Goal: Task Accomplishment & Management: Use online tool/utility

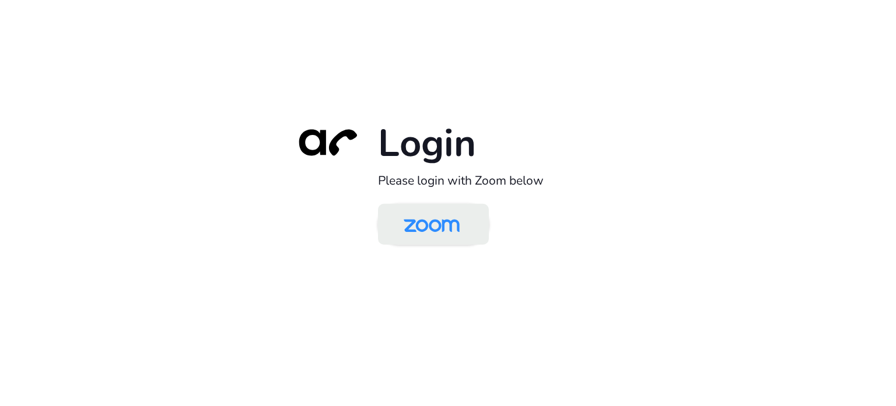
click at [432, 209] on img at bounding box center [432, 225] width 81 height 38
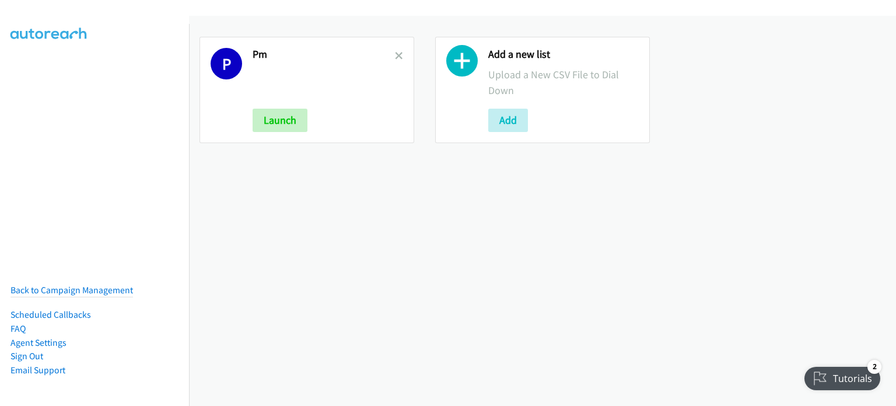
click at [396, 50] on link at bounding box center [399, 55] width 8 height 13
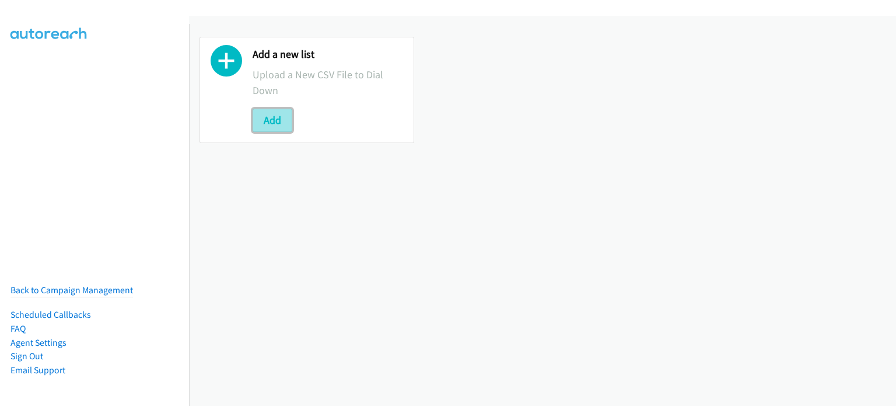
click at [280, 116] on button "Add" at bounding box center [273, 120] width 40 height 23
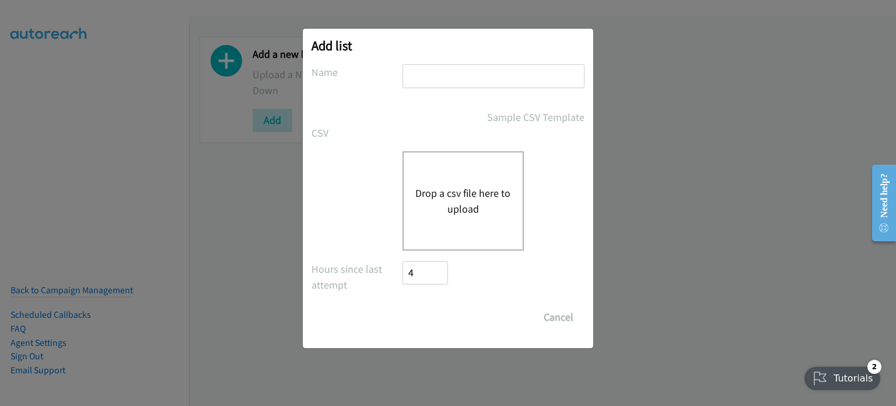
click at [446, 185] on button "Drop a csv file here to upload" at bounding box center [464, 201] width 96 height 32
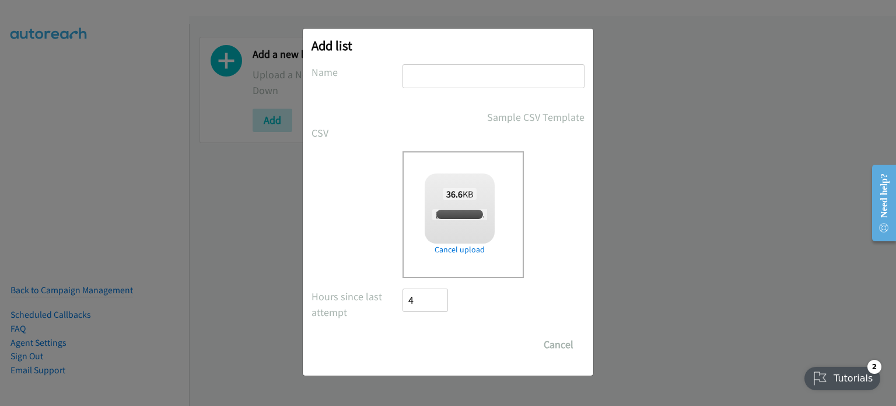
checkbox input "true"
click at [493, 74] on input "text" at bounding box center [494, 76] width 182 height 24
type input "AM"
click at [441, 347] on input "Save List" at bounding box center [433, 344] width 61 height 23
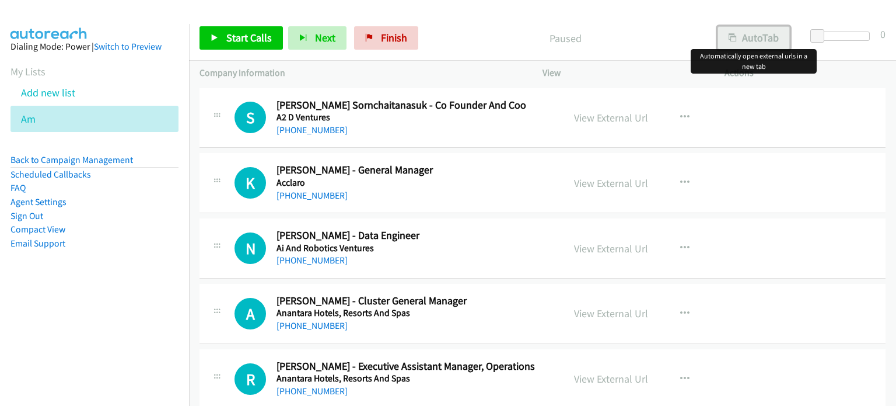
click at [734, 36] on icon "button" at bounding box center [733, 38] width 8 height 8
click at [608, 118] on link "View External Url" at bounding box center [611, 117] width 74 height 13
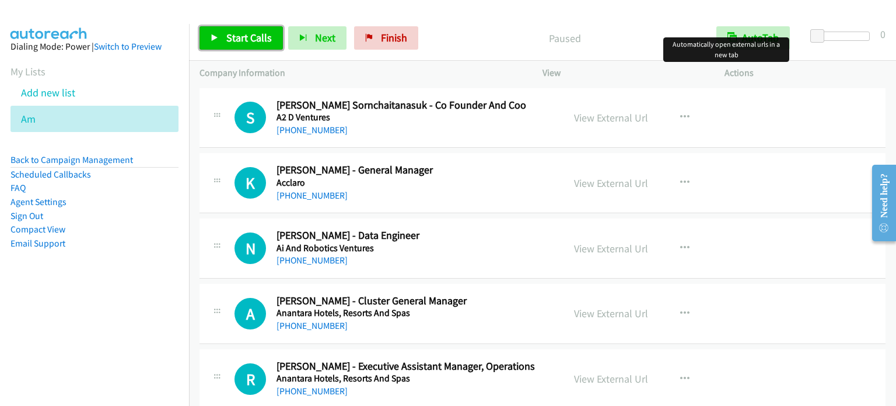
click at [238, 39] on span "Start Calls" at bounding box center [249, 37] width 46 height 13
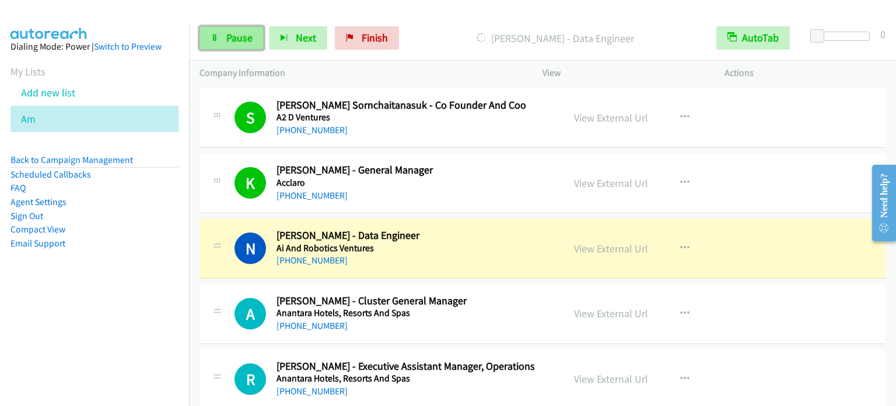
click at [235, 31] on span "Pause" at bounding box center [239, 37] width 26 height 13
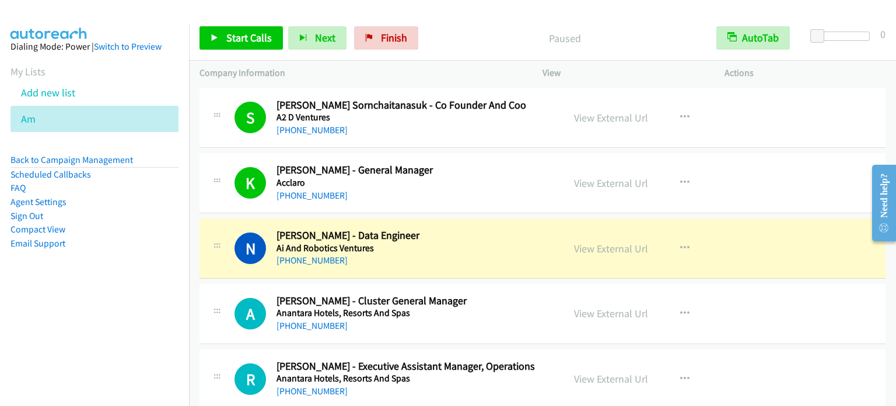
click at [146, 301] on aside "Dialing Mode: Power | Switch to Preview My Lists Add new list Am Back to Campai…" at bounding box center [94, 163] width 189 height 279
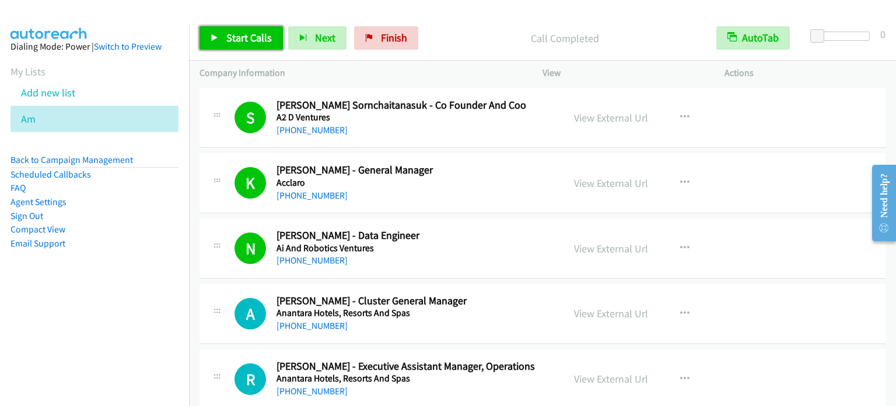
click at [252, 37] on span "Start Calls" at bounding box center [249, 37] width 46 height 13
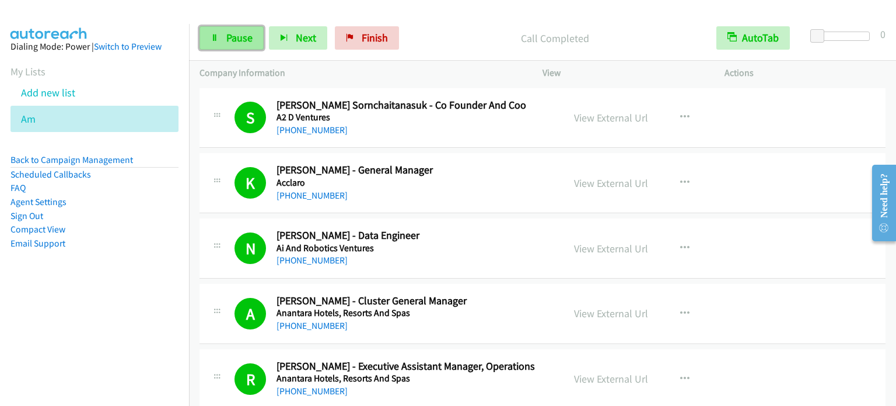
click at [219, 33] on link "Pause" at bounding box center [232, 37] width 64 height 23
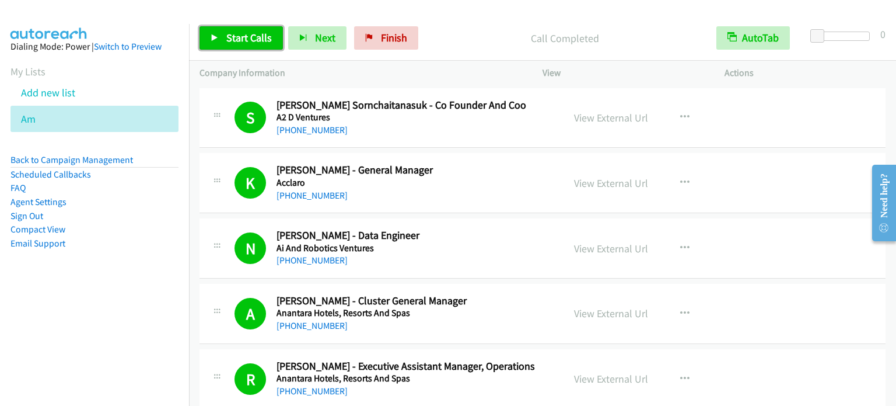
click at [268, 31] on span "Start Calls" at bounding box center [249, 37] width 46 height 13
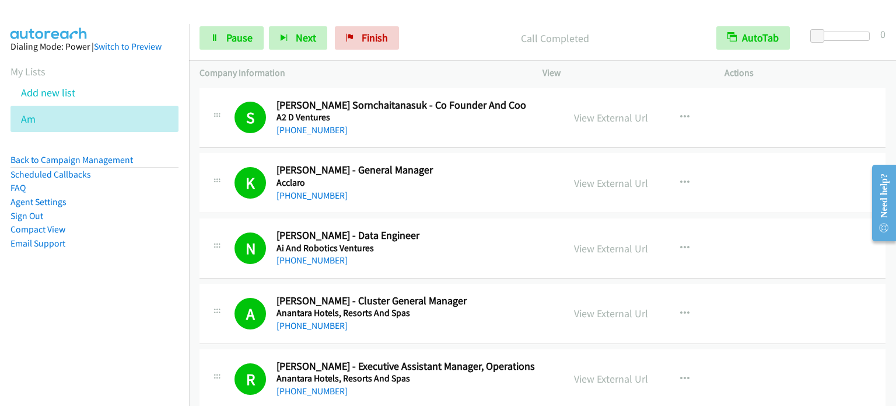
click at [133, 303] on nav "Dialing Mode: Power | Switch to Preview My Lists Add new list Am Back to Campai…" at bounding box center [95, 227] width 190 height 406
click at [166, 227] on li "Compact View" at bounding box center [95, 229] width 168 height 14
click at [236, 45] on link "Pause" at bounding box center [232, 37] width 64 height 23
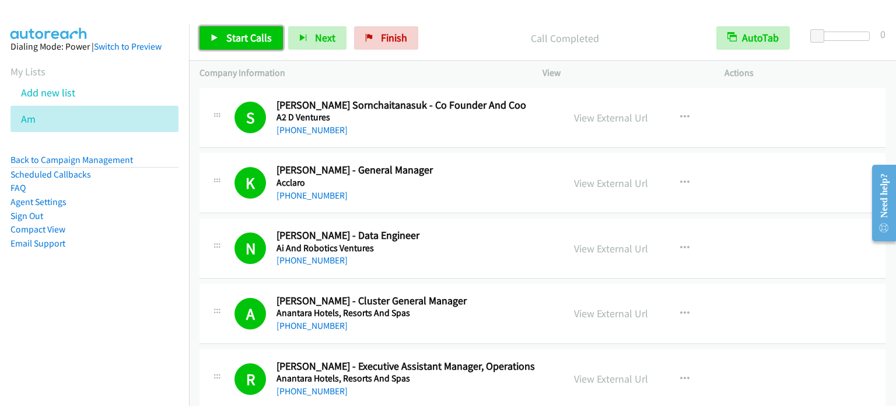
click at [230, 40] on span "Start Calls" at bounding box center [249, 37] width 46 height 13
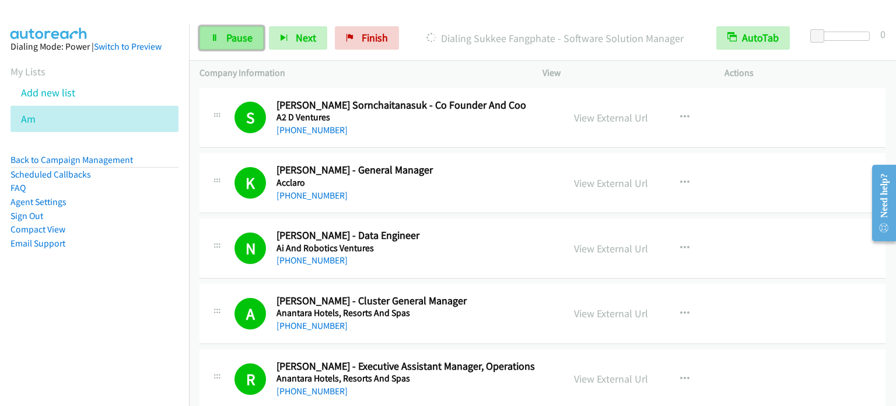
click at [249, 33] on span "Pause" at bounding box center [239, 37] width 26 height 13
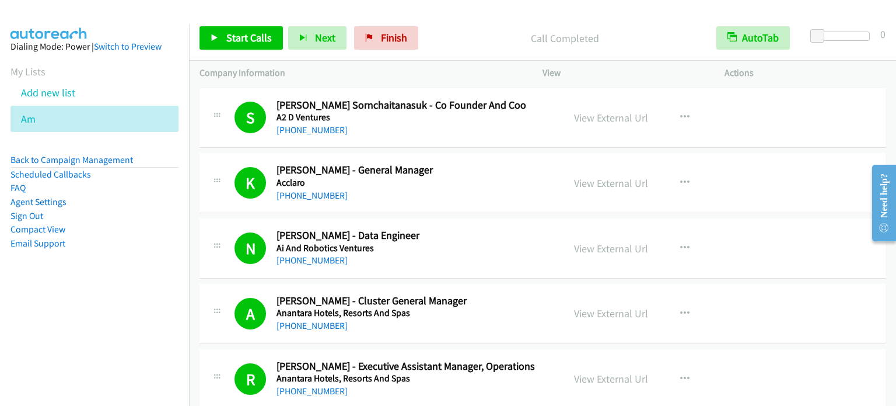
click at [124, 306] on nav "Dialing Mode: Power | Switch to Preview My Lists Add new list Am Back to Campai…" at bounding box center [95, 227] width 190 height 406
drag, startPoint x: 132, startPoint y: 242, endPoint x: 169, endPoint y: 195, distance: 59.5
click at [132, 242] on li "Email Support" at bounding box center [95, 243] width 168 height 14
click at [238, 40] on span "Start Calls" at bounding box center [249, 37] width 46 height 13
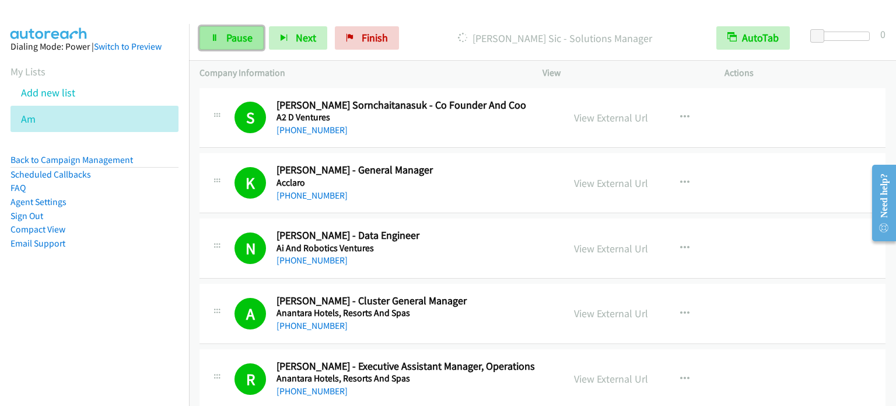
click at [239, 41] on span "Pause" at bounding box center [239, 37] width 26 height 13
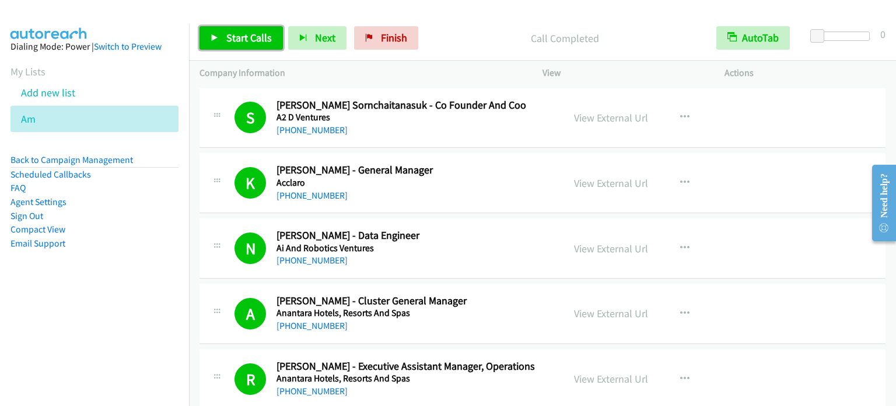
click at [237, 32] on span "Start Calls" at bounding box center [249, 37] width 46 height 13
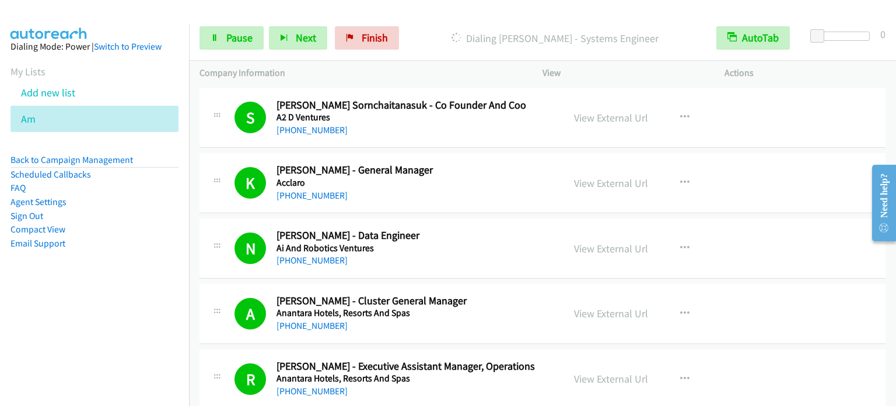
click at [117, 310] on nav "Dialing Mode: Power | Switch to Preview My Lists Add new list Am Back to Campai…" at bounding box center [95, 227] width 190 height 406
click at [236, 40] on span "Pause" at bounding box center [239, 37] width 26 height 13
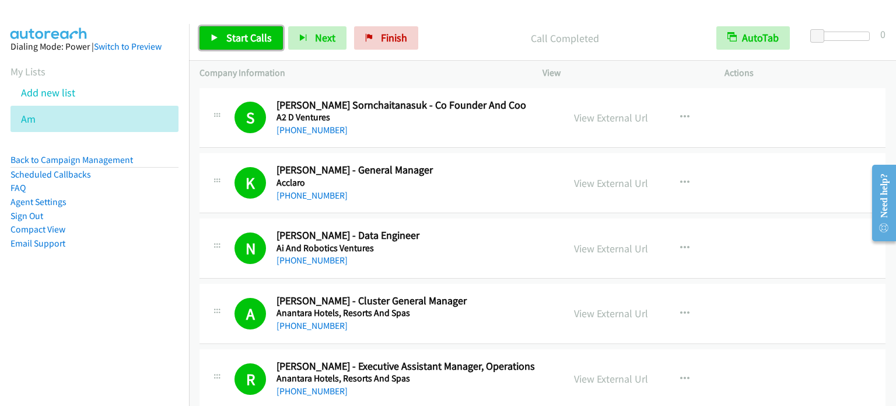
click at [243, 34] on span "Start Calls" at bounding box center [249, 37] width 46 height 13
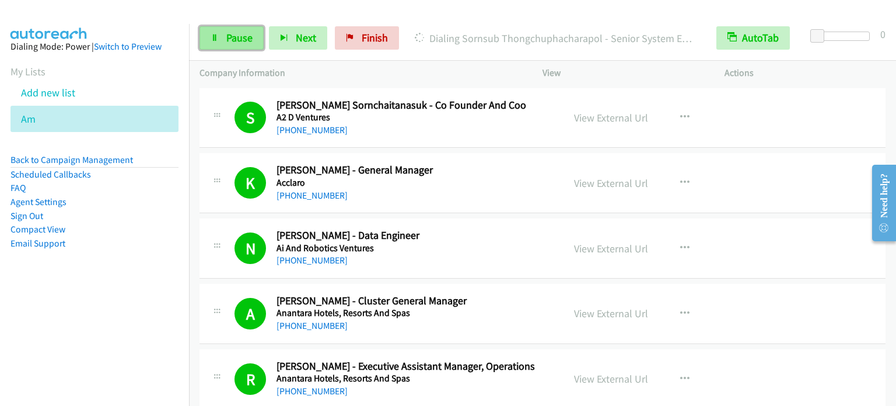
click at [248, 48] on link "Pause" at bounding box center [232, 37] width 64 height 23
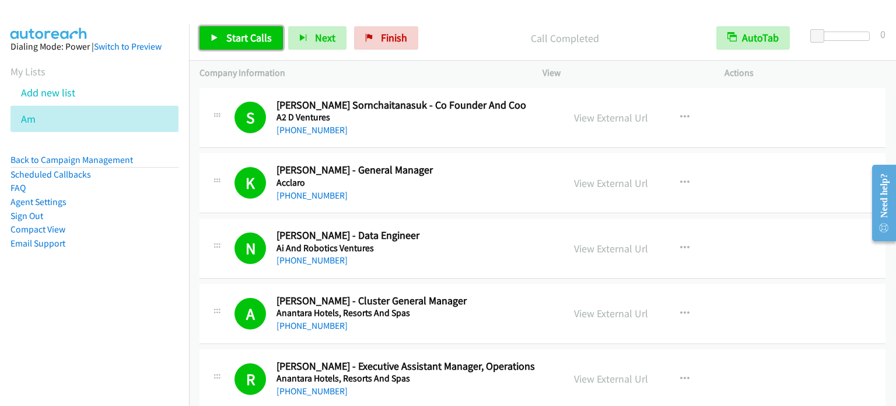
click at [240, 32] on span "Start Calls" at bounding box center [249, 37] width 46 height 13
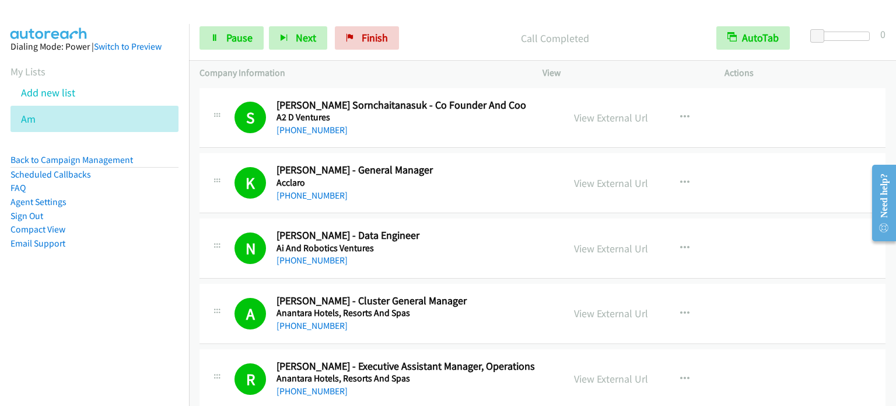
click at [153, 265] on aside "Dialing Mode: Power | Switch to Preview My Lists Add new list Am Back to Campai…" at bounding box center [94, 163] width 189 height 279
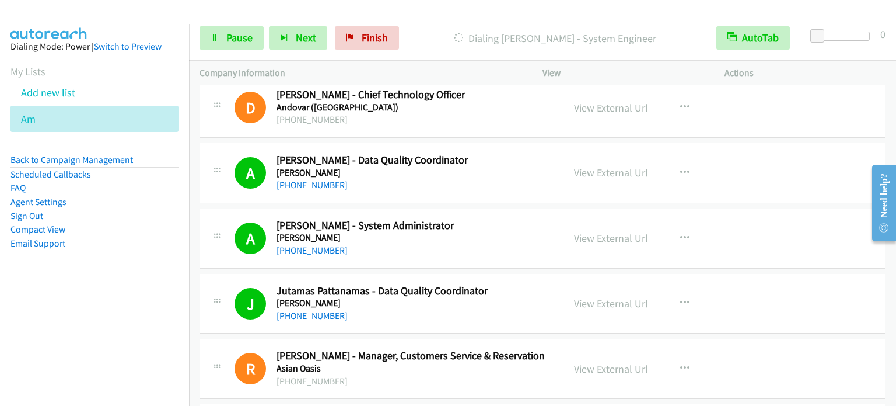
scroll to position [584, 0]
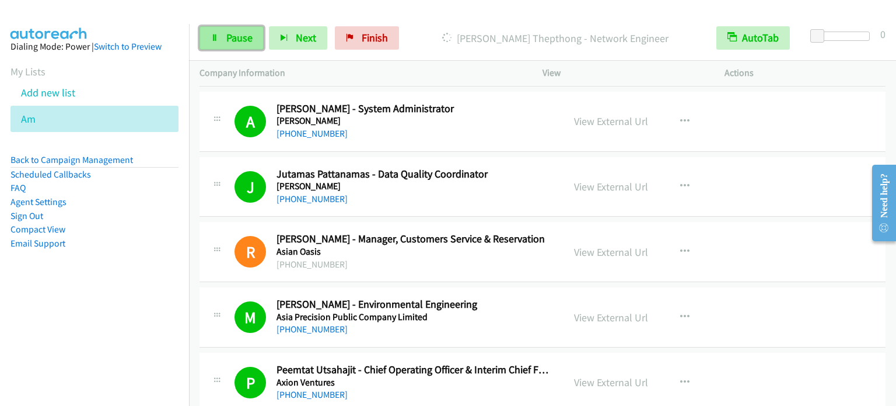
click at [240, 42] on span "Pause" at bounding box center [239, 37] width 26 height 13
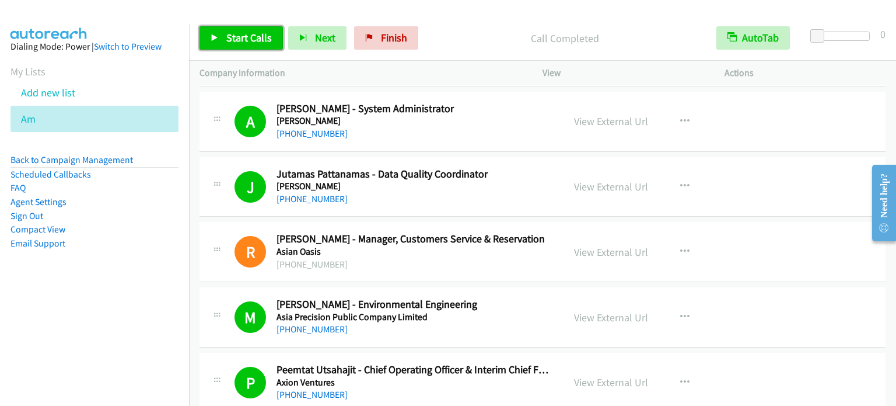
click at [233, 42] on span "Start Calls" at bounding box center [249, 37] width 46 height 13
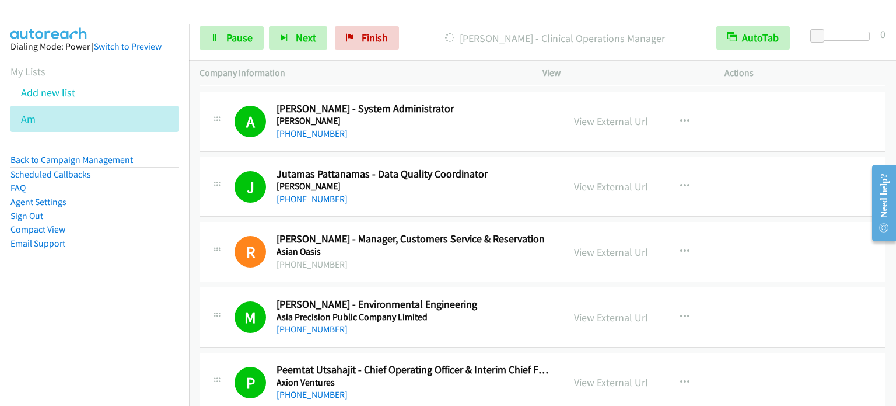
click at [217, 53] on div "Start Calls Pause Next Finish Dialing Kulaya Kamsatit - Clinical Operations Man…" at bounding box center [542, 38] width 707 height 45
click at [236, 31] on span "Pause" at bounding box center [239, 37] width 26 height 13
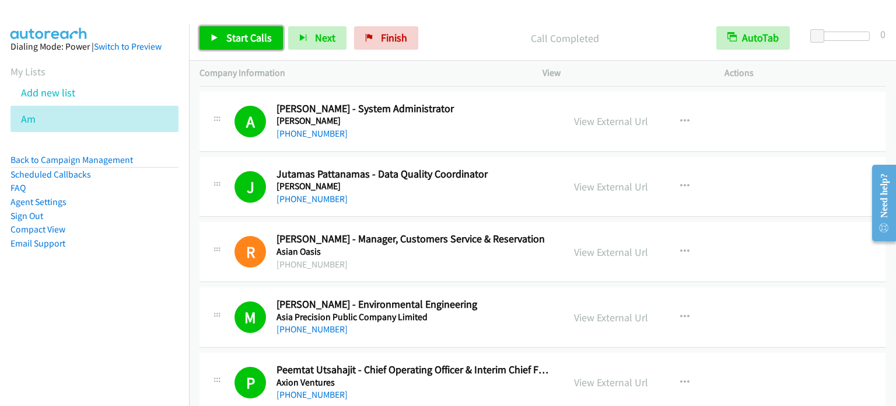
click at [245, 40] on span "Start Calls" at bounding box center [249, 37] width 46 height 13
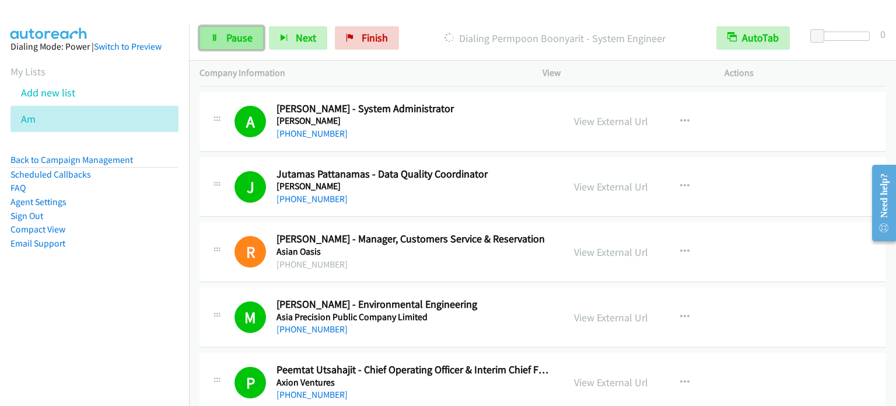
click at [239, 40] on span "Pause" at bounding box center [239, 37] width 26 height 13
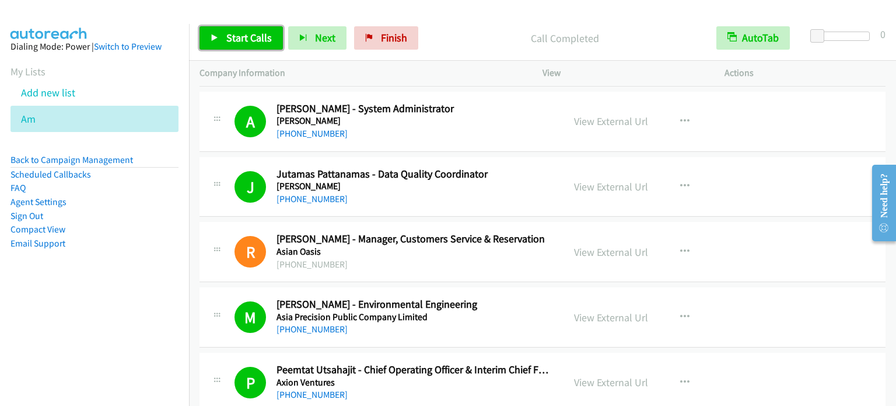
click at [259, 37] on span "Start Calls" at bounding box center [249, 37] width 46 height 13
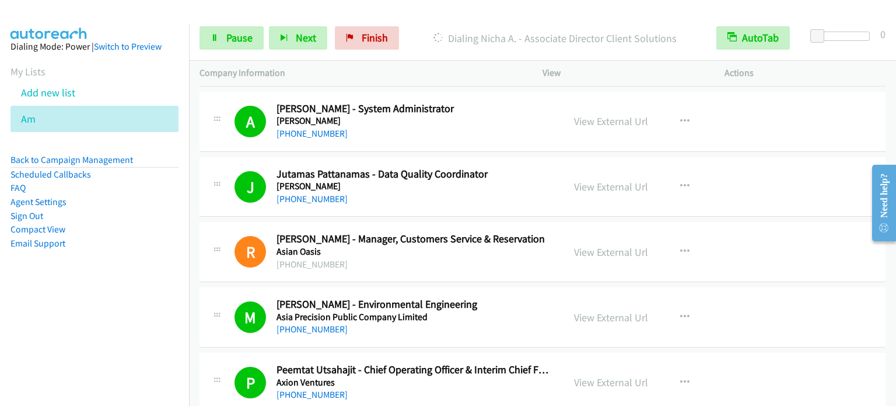
drag, startPoint x: 118, startPoint y: 273, endPoint x: 128, endPoint y: 243, distance: 31.4
click at [118, 273] on aside "Dialing Mode: Power | Switch to Preview My Lists Add new list Am Back to Campai…" at bounding box center [94, 163] width 189 height 279
click at [224, 41] on link "Pause" at bounding box center [232, 37] width 64 height 23
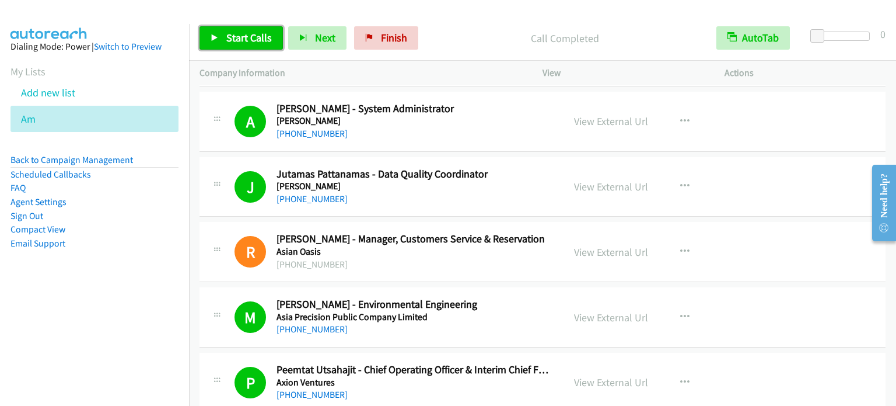
click at [253, 39] on span "Start Calls" at bounding box center [249, 37] width 46 height 13
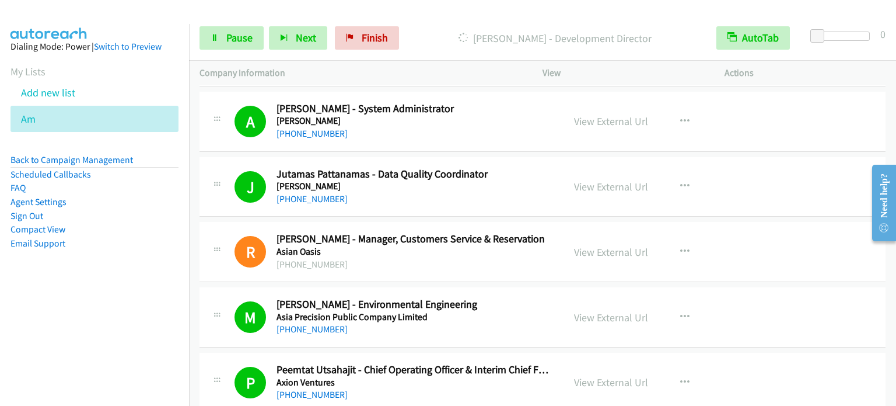
click at [114, 329] on nav "Dialing Mode: Power | Switch to Preview My Lists Add new list Am Back to Campai…" at bounding box center [95, 227] width 190 height 406
click at [223, 37] on link "Pause" at bounding box center [232, 37] width 64 height 23
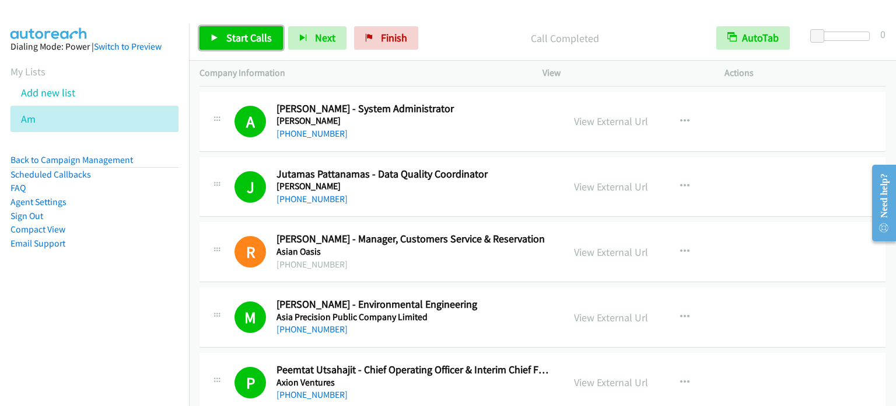
click at [247, 36] on span "Start Calls" at bounding box center [249, 37] width 46 height 13
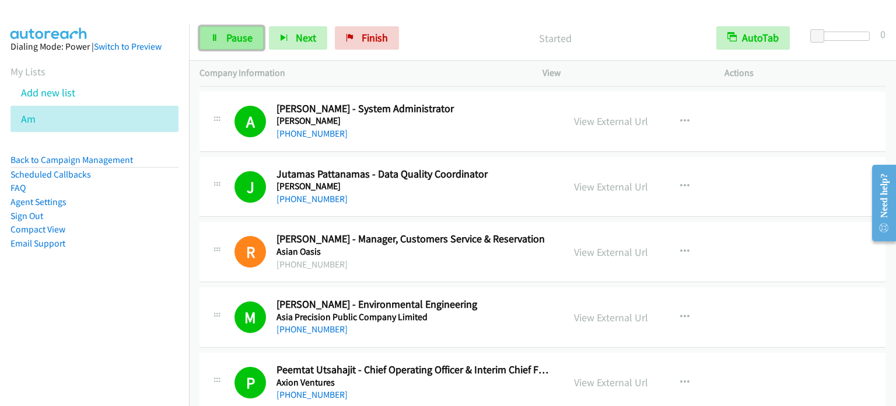
click at [231, 41] on span "Pause" at bounding box center [239, 37] width 26 height 13
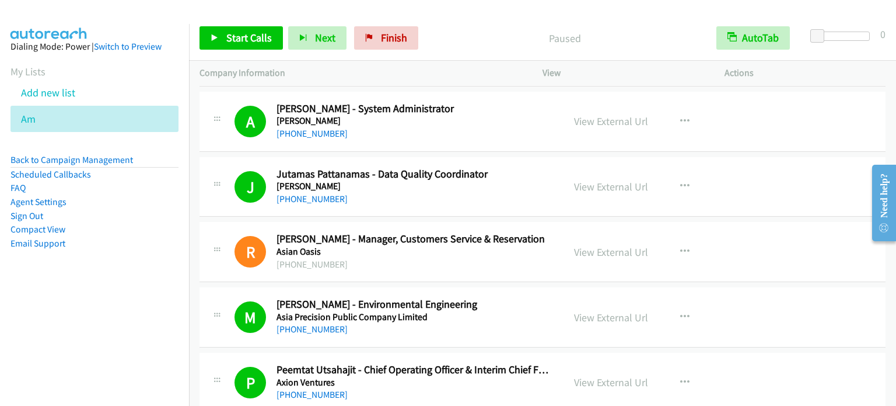
click at [134, 234] on li "Compact View" at bounding box center [95, 229] width 168 height 14
click at [260, 31] on span "Start Calls" at bounding box center [249, 37] width 46 height 13
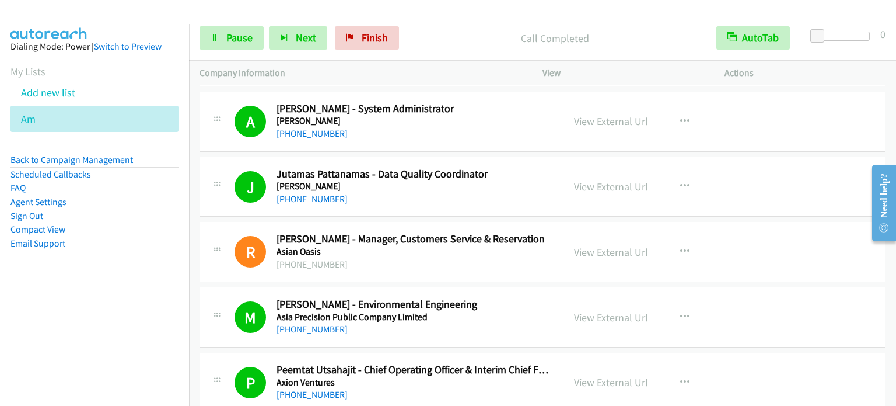
click at [91, 302] on aside "Dialing Mode: Power | Switch to Preview My Lists Add new list Am Back to Campai…" at bounding box center [94, 163] width 189 height 279
click at [228, 39] on span "Pause" at bounding box center [239, 37] width 26 height 13
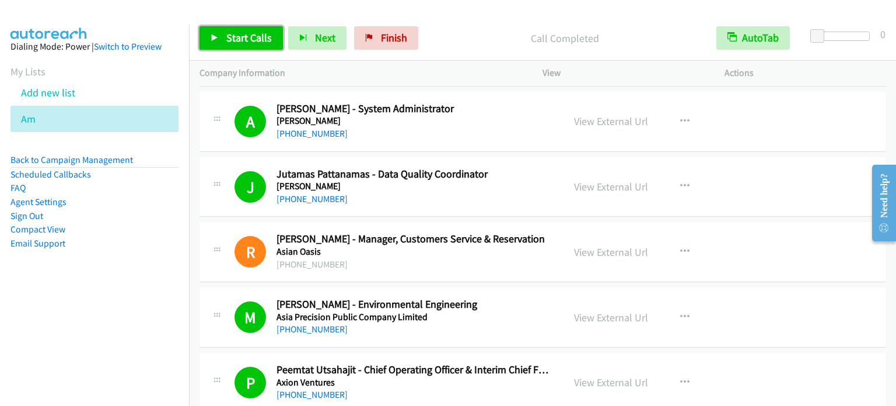
click at [238, 38] on span "Start Calls" at bounding box center [249, 37] width 46 height 13
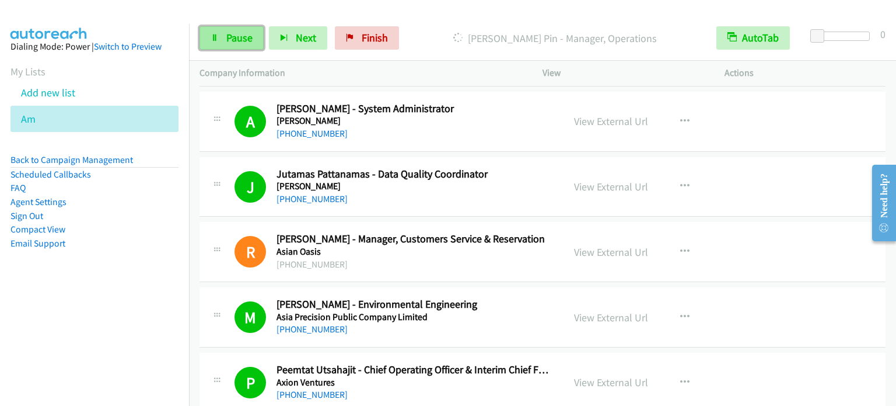
click at [233, 36] on span "Pause" at bounding box center [239, 37] width 26 height 13
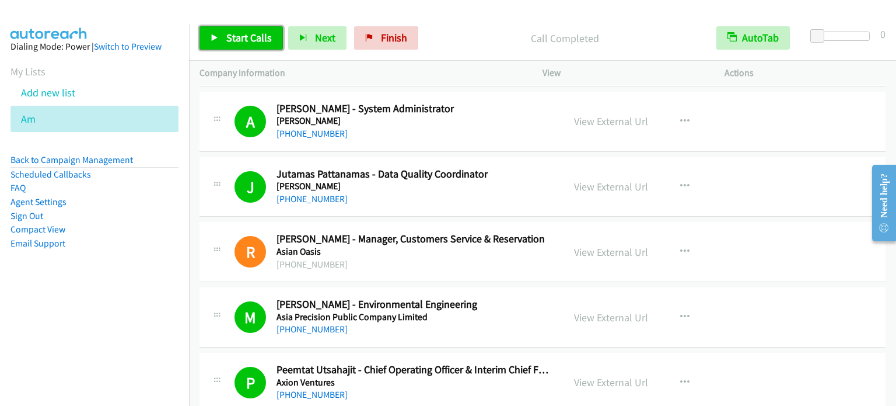
click at [257, 30] on link "Start Calls" at bounding box center [241, 37] width 83 height 23
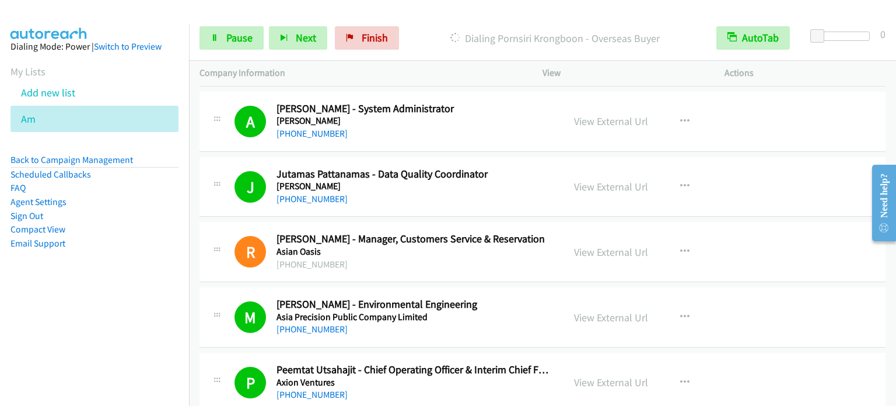
click at [255, 11] on div at bounding box center [443, 22] width 886 height 45
click at [247, 34] on span "Pause" at bounding box center [239, 37] width 26 height 13
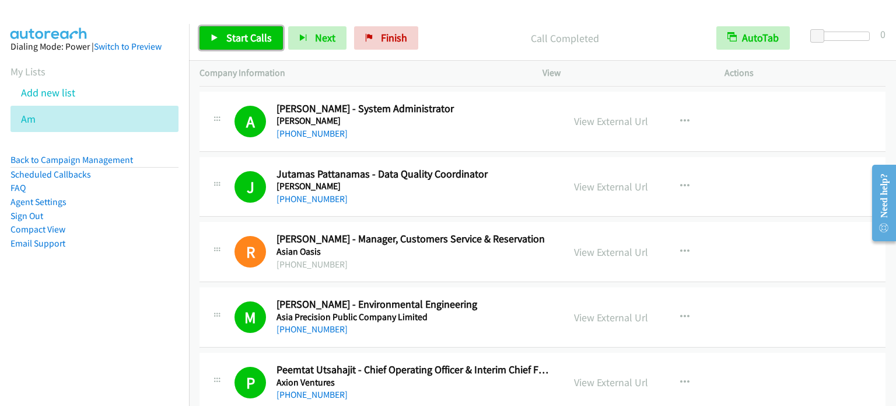
click at [245, 43] on span "Start Calls" at bounding box center [249, 37] width 46 height 13
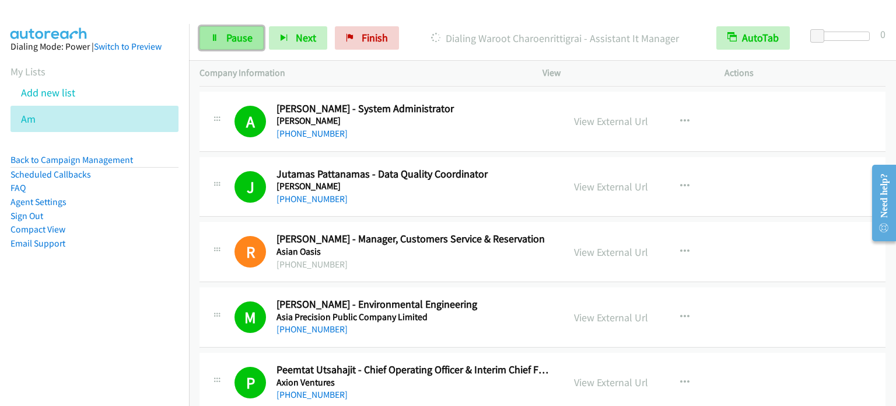
click at [255, 40] on link "Pause" at bounding box center [232, 37] width 64 height 23
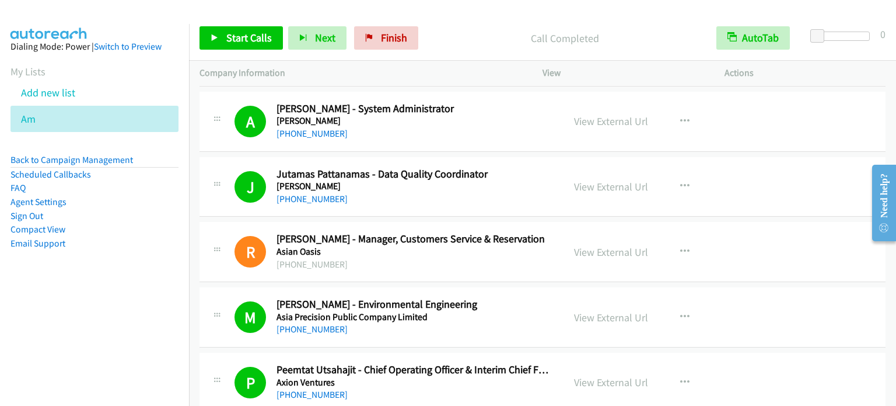
click at [90, 310] on nav "Dialing Mode: Power | Switch to Preview My Lists Add new list Am Back to Campai…" at bounding box center [95, 227] width 190 height 406
drag, startPoint x: 92, startPoint y: 240, endPoint x: 120, endPoint y: 210, distance: 41.3
click at [95, 239] on li "Email Support" at bounding box center [95, 243] width 168 height 14
click at [259, 37] on span "Start Calls" at bounding box center [249, 37] width 46 height 13
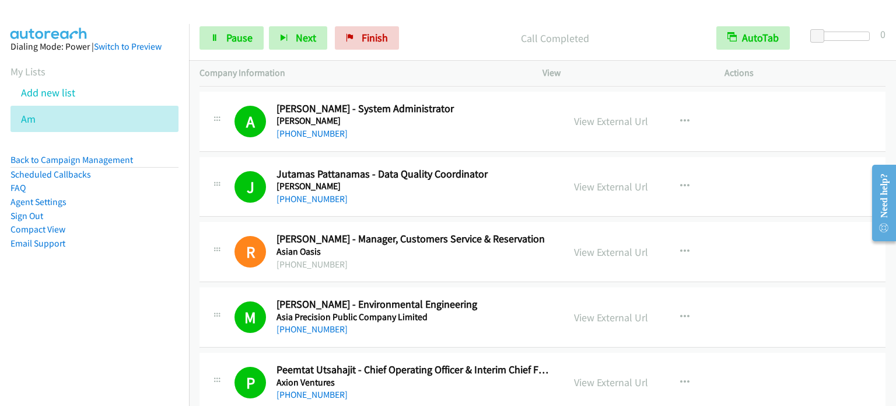
click at [65, 289] on aside "Dialing Mode: Power | Switch to Preview My Lists Add new list Am Back to Campai…" at bounding box center [94, 163] width 189 height 279
click at [236, 37] on span "Pause" at bounding box center [239, 37] width 26 height 13
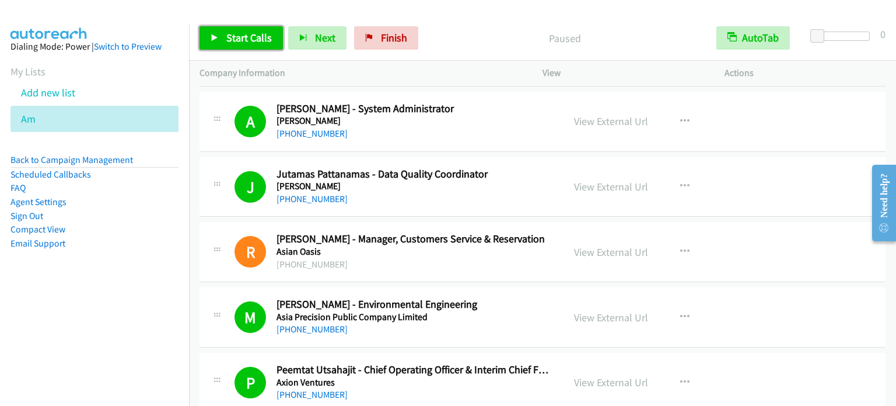
click at [239, 39] on span "Start Calls" at bounding box center [249, 37] width 46 height 13
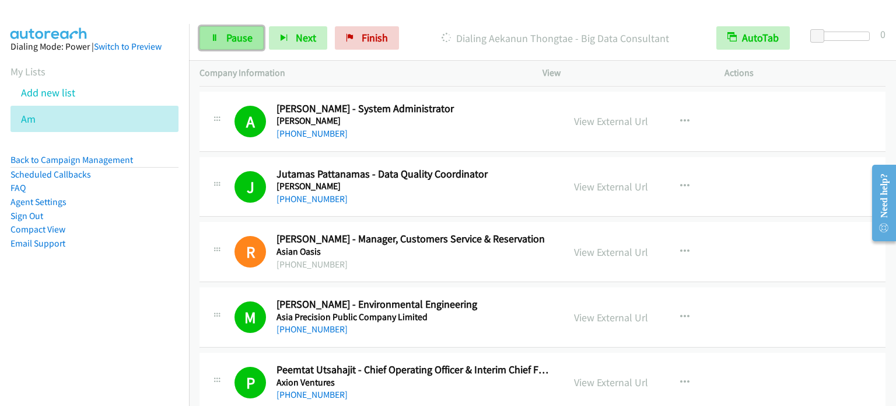
click at [225, 39] on link "Pause" at bounding box center [232, 37] width 64 height 23
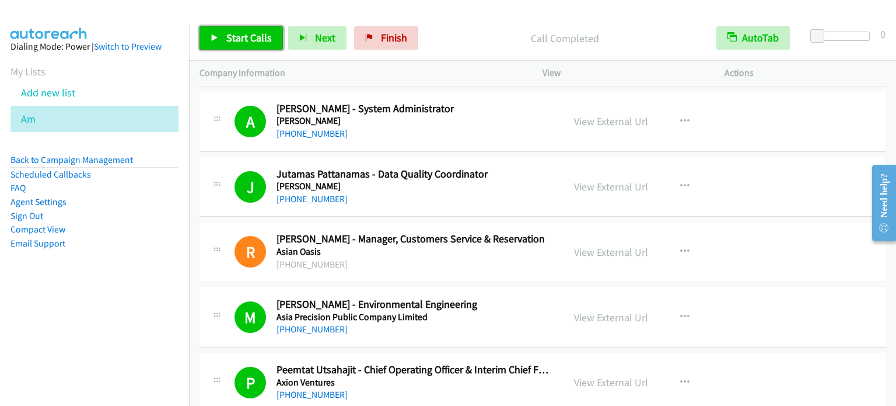
click at [231, 41] on span "Start Calls" at bounding box center [249, 37] width 46 height 13
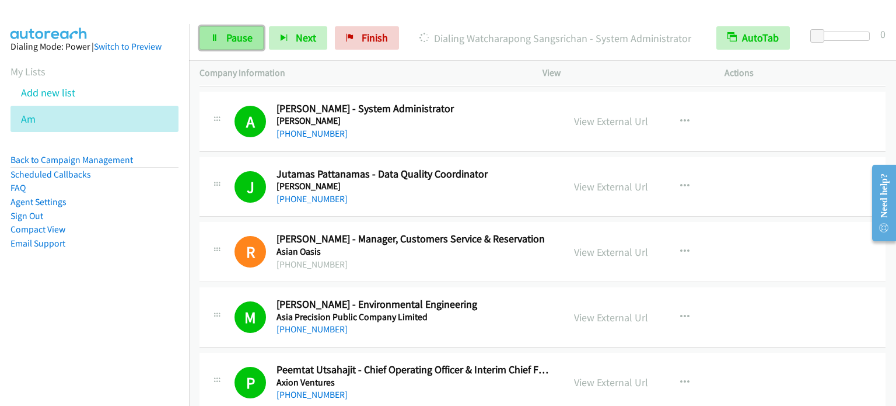
click at [231, 41] on span "Pause" at bounding box center [239, 37] width 26 height 13
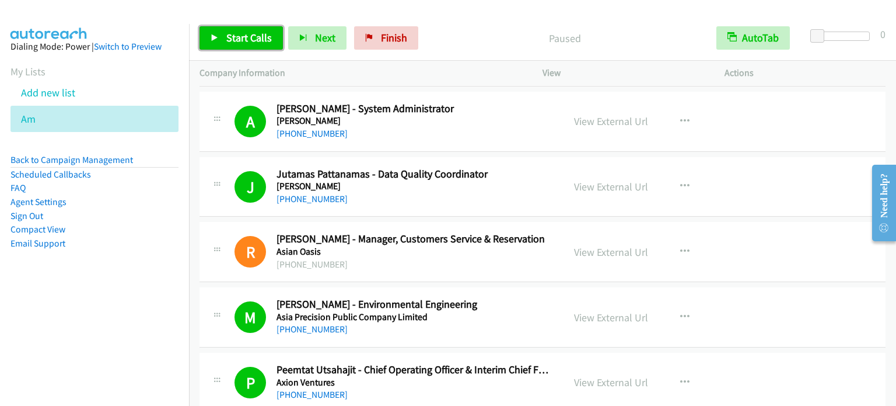
click at [259, 34] on span "Start Calls" at bounding box center [249, 37] width 46 height 13
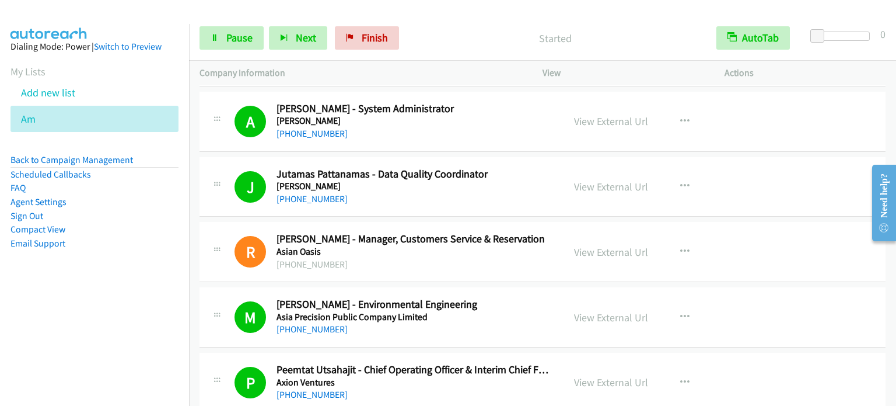
click at [168, 315] on nav "Dialing Mode: Power | Switch to Preview My Lists Add new list Am Back to Campai…" at bounding box center [95, 227] width 190 height 406
click at [224, 40] on link "Pause" at bounding box center [232, 37] width 64 height 23
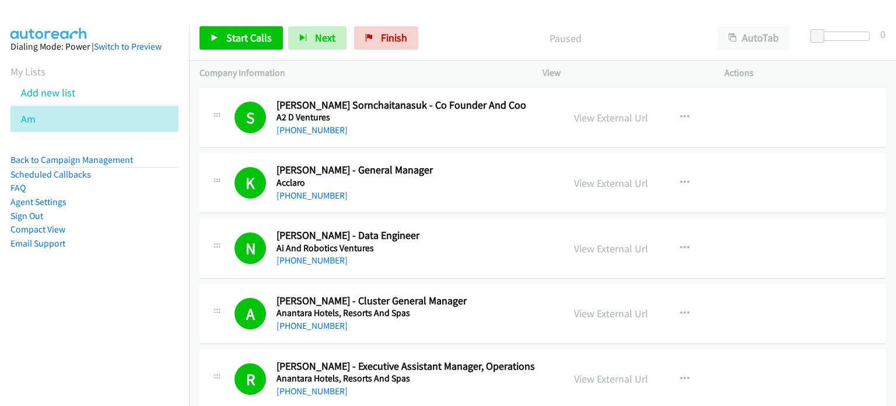
click at [638, 34] on p "Paused" at bounding box center [565, 38] width 263 height 16
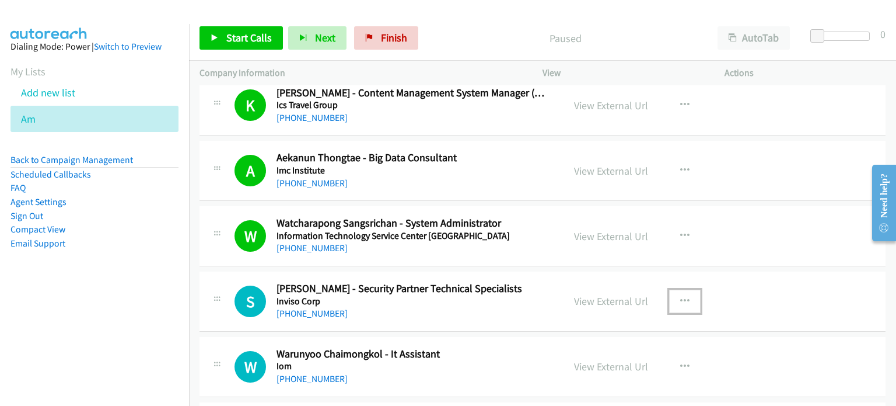
click at [682, 296] on icon "button" at bounding box center [684, 300] width 9 height 9
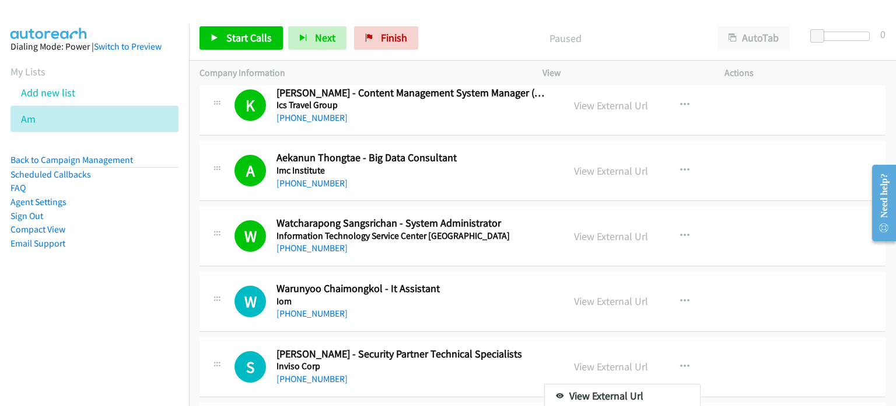
click at [82, 257] on aside "Dialing Mode: Power | Switch to Preview My Lists Add new list Am Back to Campai…" at bounding box center [94, 163] width 189 height 279
click at [683, 291] on div at bounding box center [448, 203] width 896 height 406
click at [680, 296] on icon "button" at bounding box center [684, 300] width 9 height 9
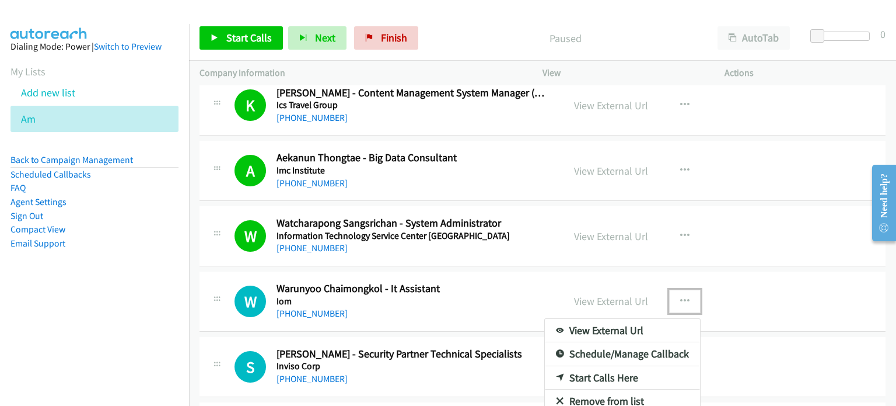
click at [611, 366] on link "Start Calls Here" at bounding box center [622, 377] width 155 height 23
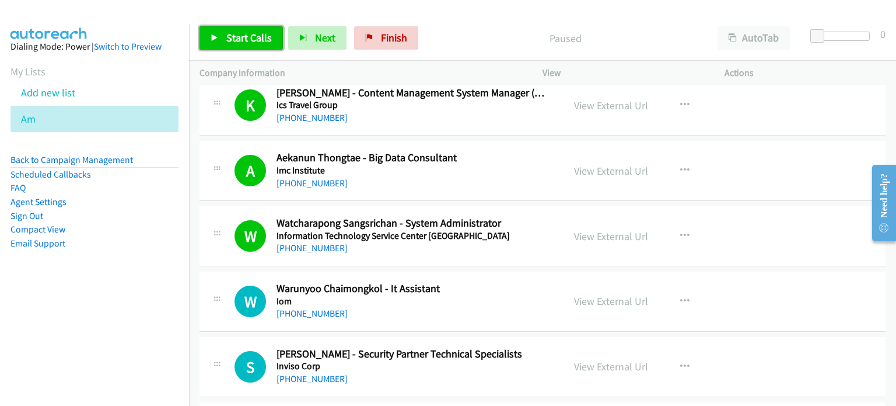
click at [257, 39] on span "Start Calls" at bounding box center [249, 37] width 46 height 13
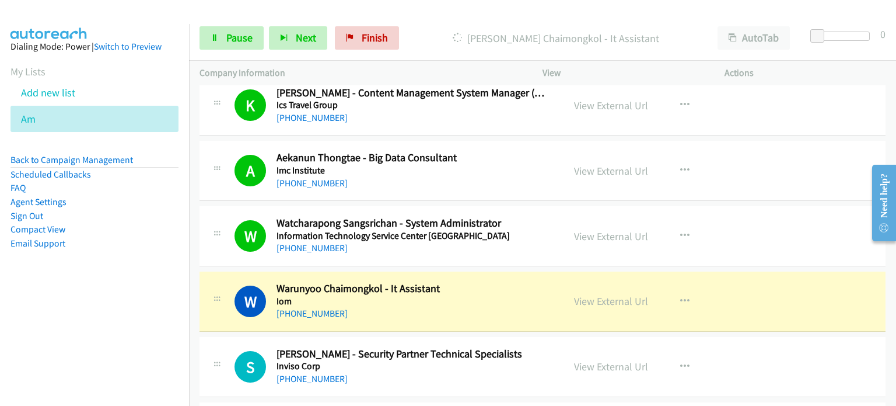
drag, startPoint x: 156, startPoint y: 239, endPoint x: 235, endPoint y: 197, distance: 89.6
click at [158, 238] on li "Email Support" at bounding box center [95, 243] width 168 height 14
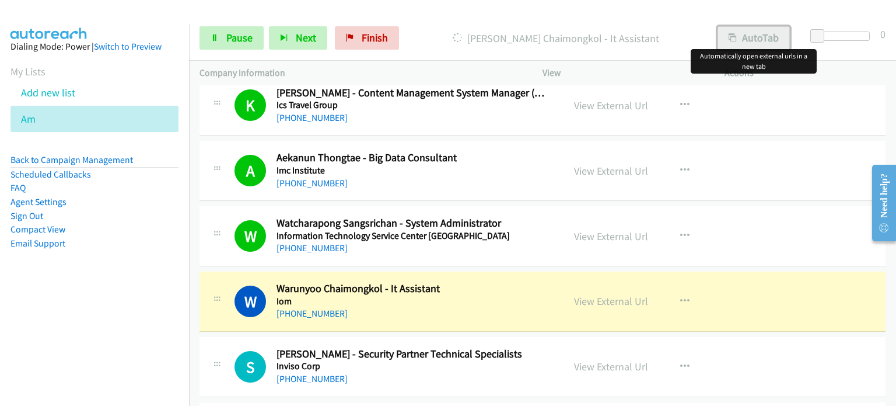
click at [756, 32] on button "AutoTab" at bounding box center [754, 37] width 72 height 23
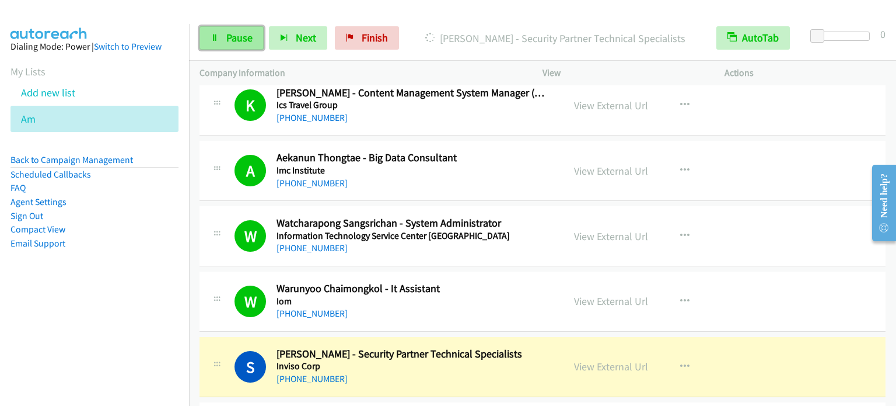
click at [225, 41] on link "Pause" at bounding box center [232, 37] width 64 height 23
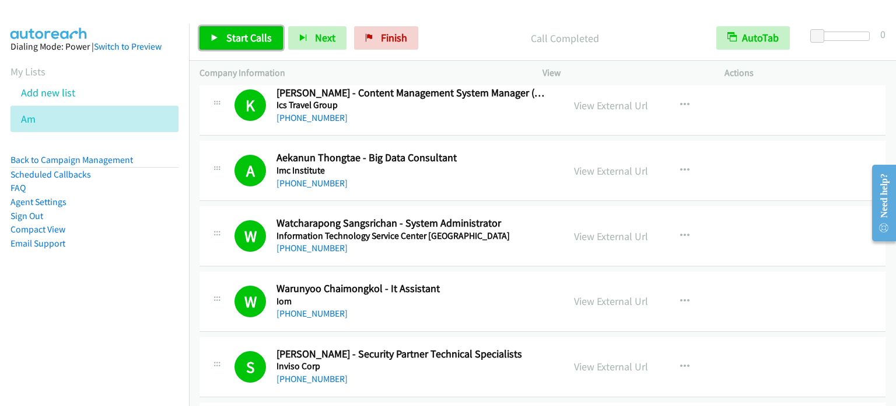
click at [239, 36] on span "Start Calls" at bounding box center [249, 37] width 46 height 13
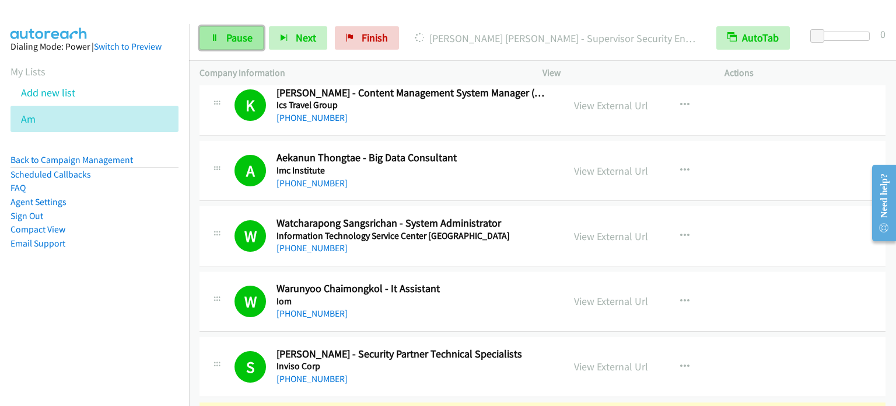
click at [229, 38] on span "Pause" at bounding box center [239, 37] width 26 height 13
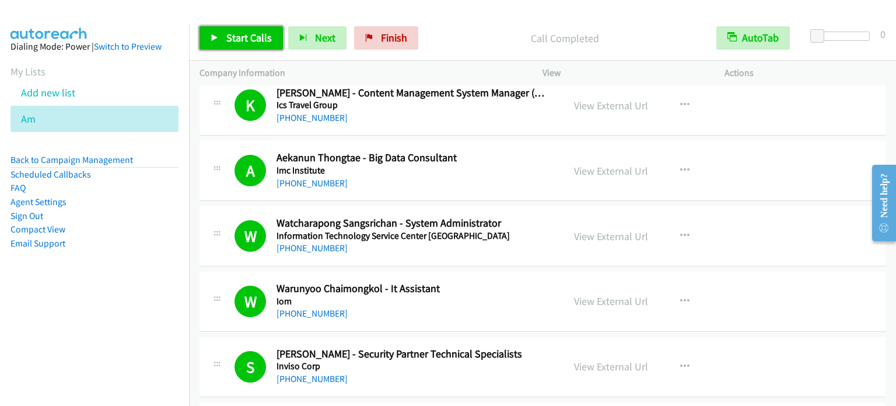
click at [260, 39] on span "Start Calls" at bounding box center [249, 37] width 46 height 13
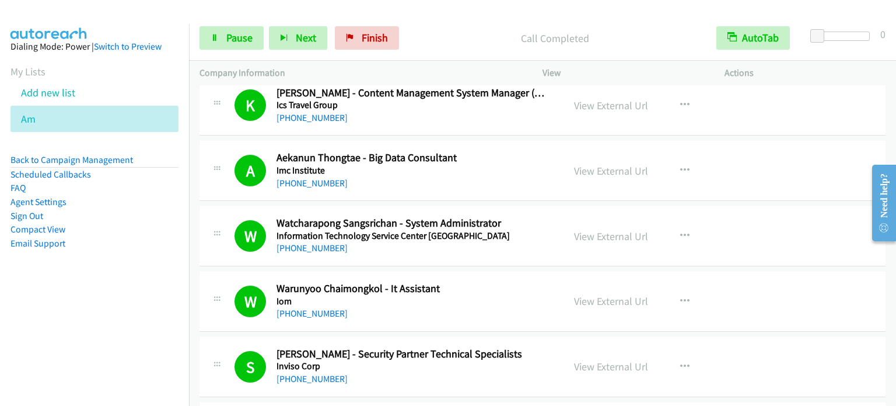
drag, startPoint x: 140, startPoint y: 273, endPoint x: 145, endPoint y: 268, distance: 6.6
click at [141, 274] on aside "Dialing Mode: Power | Switch to Preview My Lists Add new list Am Back to Campai…" at bounding box center [94, 163] width 189 height 279
click at [233, 39] on span "Pause" at bounding box center [239, 37] width 26 height 13
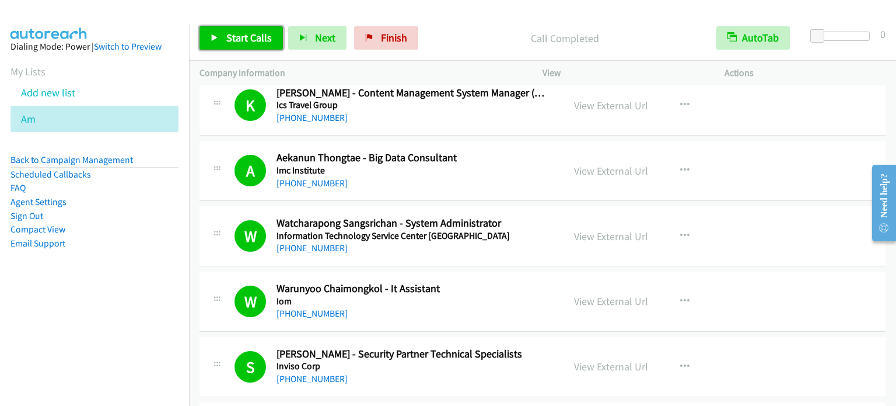
click at [228, 42] on span "Start Calls" at bounding box center [249, 37] width 46 height 13
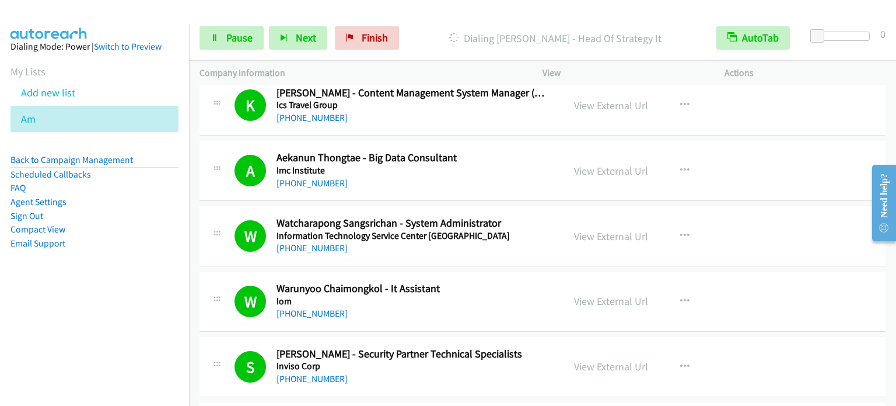
click at [123, 324] on nav "Dialing Mode: Power | Switch to Preview My Lists Add new list Am Back to Campai…" at bounding box center [95, 227] width 190 height 406
click at [236, 36] on span "Pause" at bounding box center [239, 37] width 26 height 13
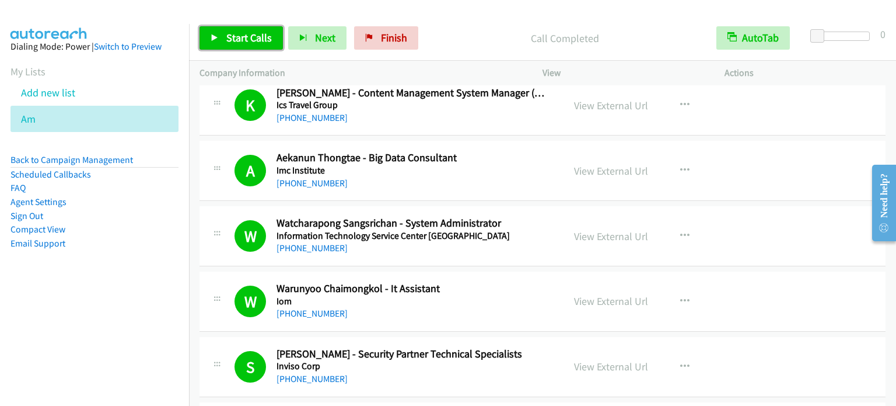
click at [239, 41] on span "Start Calls" at bounding box center [249, 37] width 46 height 13
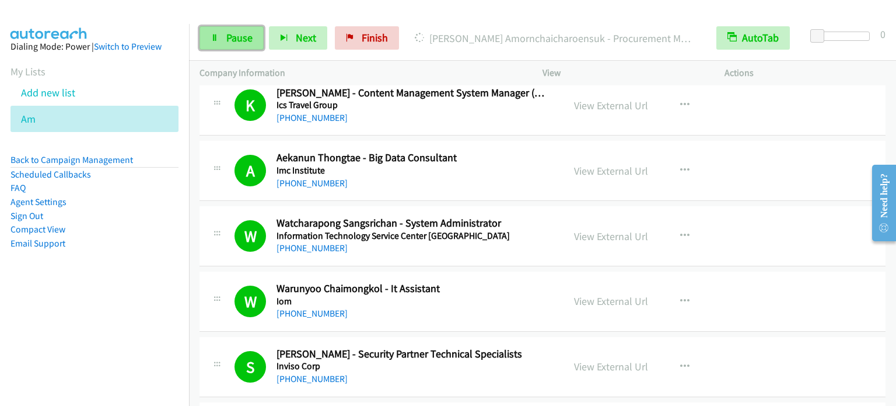
click at [246, 36] on span "Pause" at bounding box center [239, 37] width 26 height 13
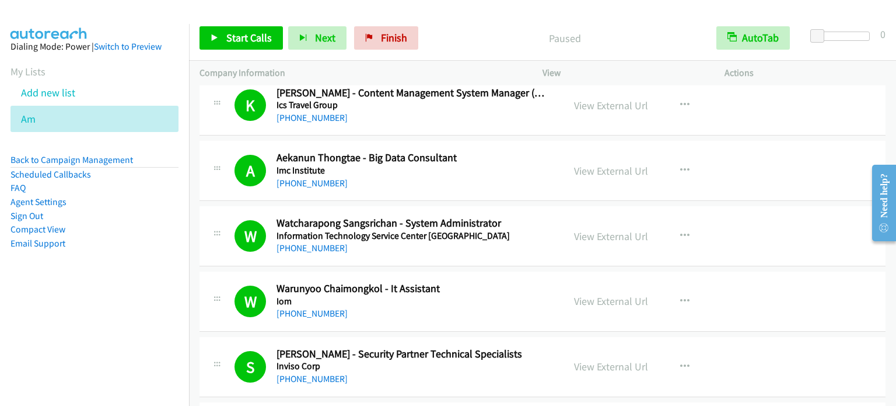
click at [135, 314] on nav "Dialing Mode: Power | Switch to Preview My Lists Add new list Am Back to Campai…" at bounding box center [95, 227] width 190 height 406
click at [246, 40] on span "Start Calls" at bounding box center [249, 37] width 46 height 13
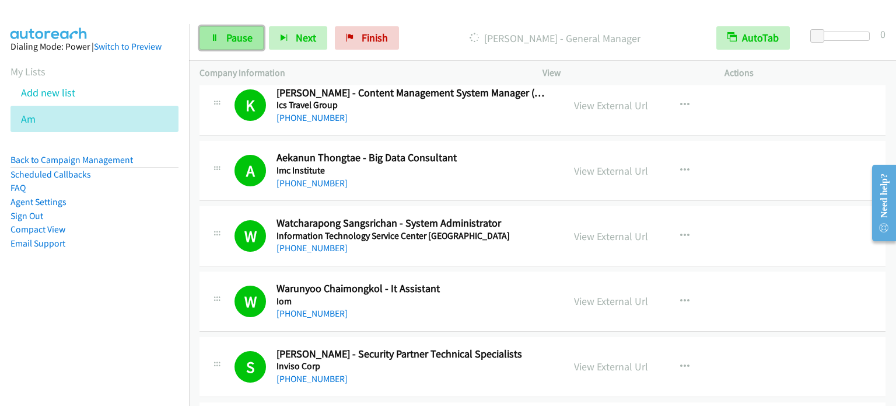
click at [226, 39] on span "Pause" at bounding box center [239, 37] width 26 height 13
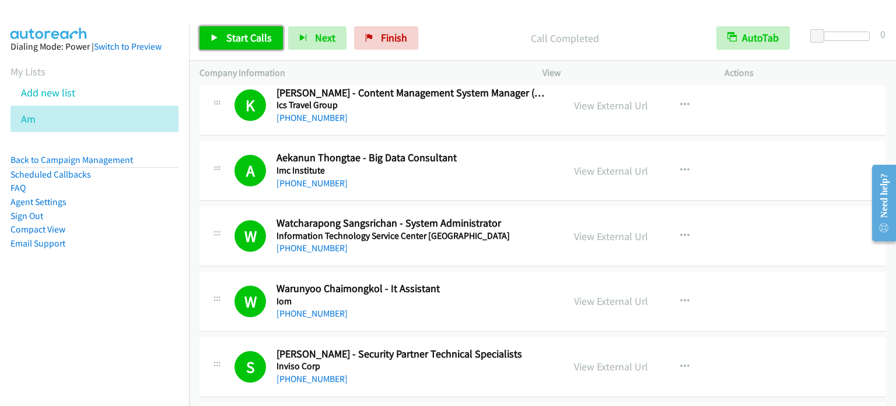
click at [238, 40] on span "Start Calls" at bounding box center [249, 37] width 46 height 13
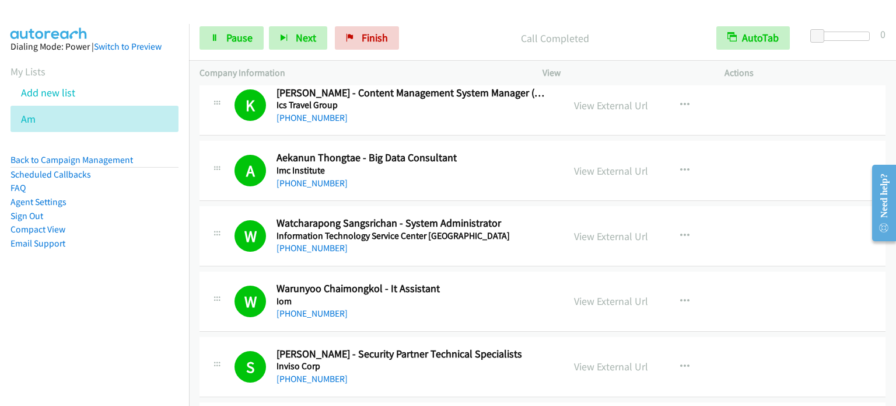
click at [145, 238] on li "Email Support" at bounding box center [95, 243] width 168 height 14
click at [226, 39] on span "Pause" at bounding box center [239, 37] width 26 height 13
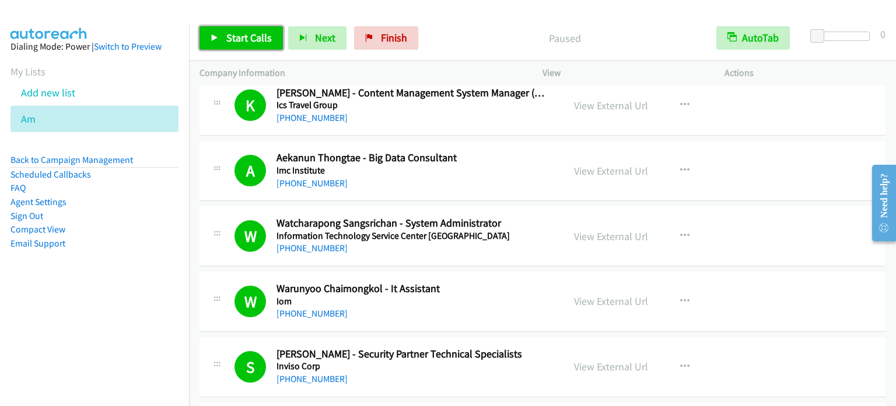
click at [226, 39] on span "Start Calls" at bounding box center [249, 37] width 46 height 13
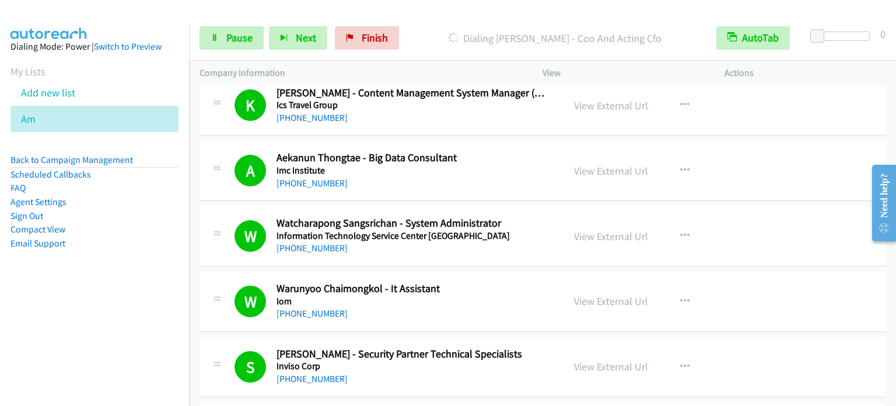
click at [143, 242] on li "Email Support" at bounding box center [95, 243] width 168 height 14
click at [240, 36] on span "Pause" at bounding box center [239, 37] width 26 height 13
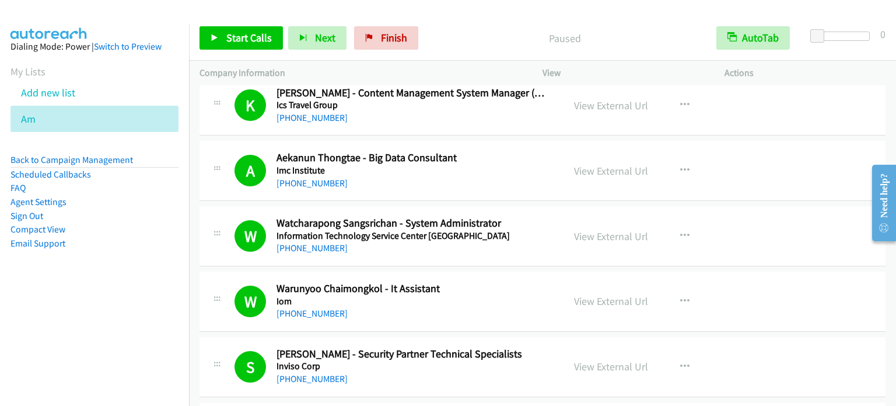
click at [503, 34] on p "Paused" at bounding box center [564, 38] width 261 height 16
drag, startPoint x: 100, startPoint y: 348, endPoint x: 288, endPoint y: 124, distance: 292.5
click at [100, 348] on nav "Dialing Mode: Power | Switch to Preview My Lists Add new list Am Back to Campai…" at bounding box center [95, 227] width 190 height 406
click at [251, 38] on span "Start Calls" at bounding box center [249, 37] width 46 height 13
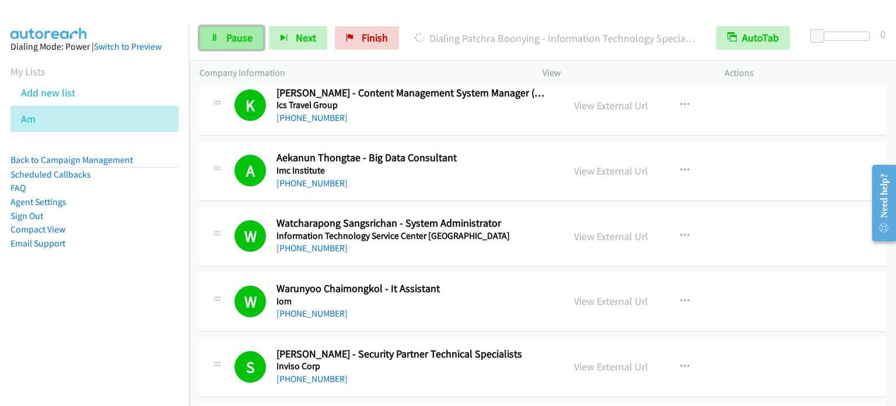
click at [233, 40] on span "Pause" at bounding box center [239, 37] width 26 height 13
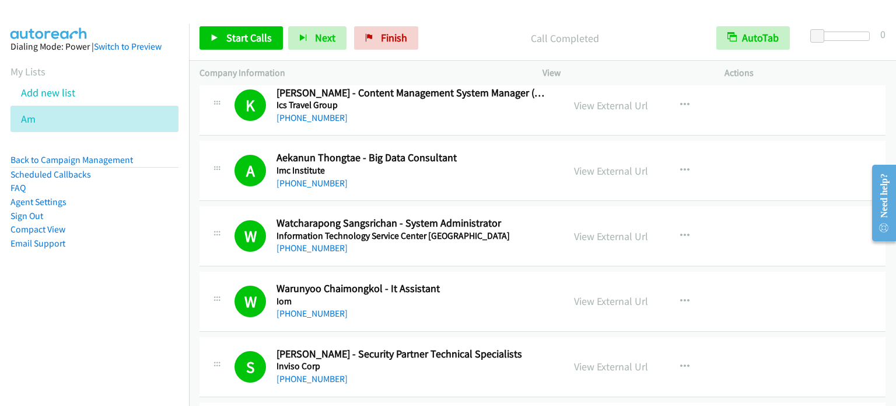
click at [126, 324] on nav "Dialing Mode: Power | Switch to Preview My Lists Add new list Am Back to Campai…" at bounding box center [95, 227] width 190 height 406
click at [252, 34] on span "Start Calls" at bounding box center [249, 37] width 46 height 13
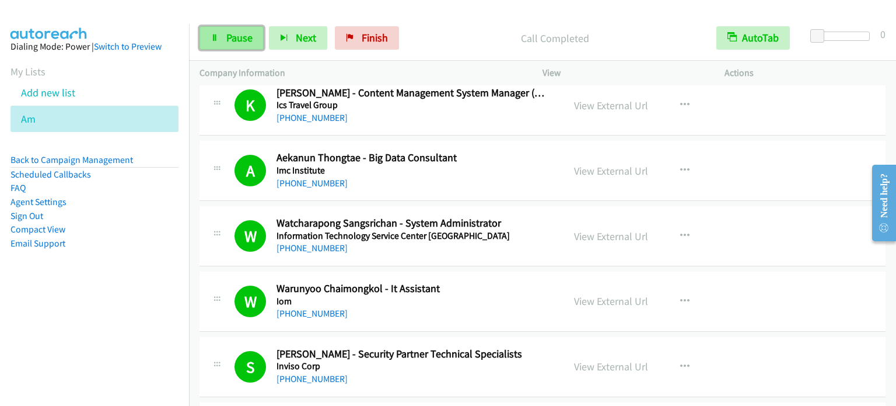
click at [219, 38] on link "Pause" at bounding box center [232, 37] width 64 height 23
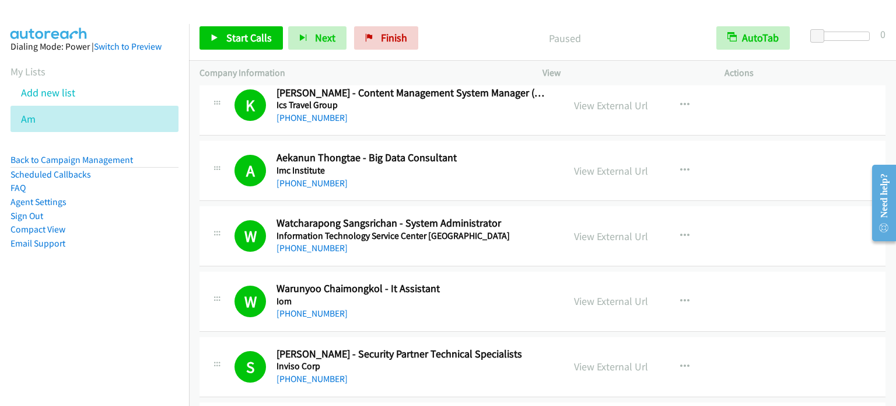
click at [138, 259] on aside "Dialing Mode: Power | Switch to Preview My Lists Add new list Am Back to Campai…" at bounding box center [94, 163] width 189 height 279
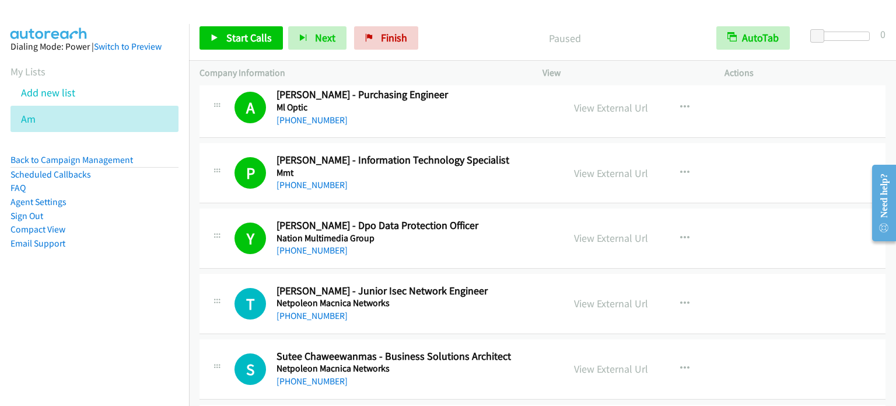
scroll to position [4962, 0]
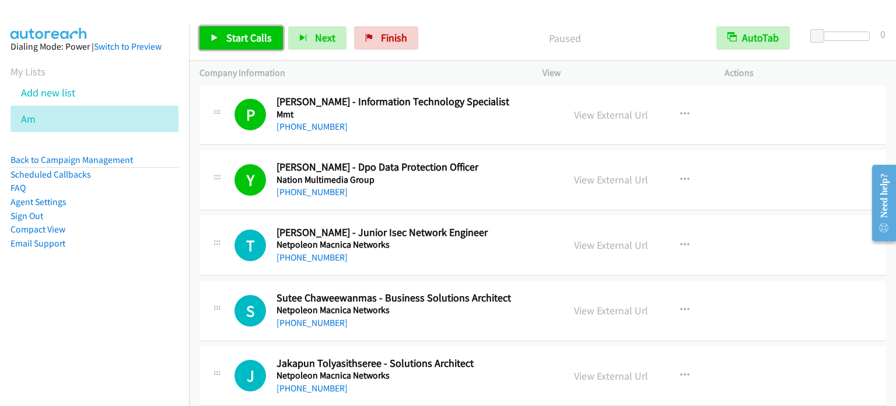
click at [252, 35] on span "Start Calls" at bounding box center [249, 37] width 46 height 13
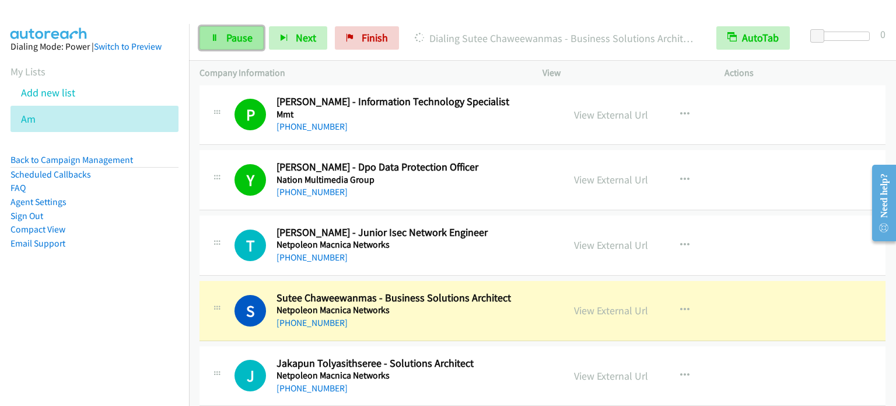
click at [237, 38] on span "Pause" at bounding box center [239, 37] width 26 height 13
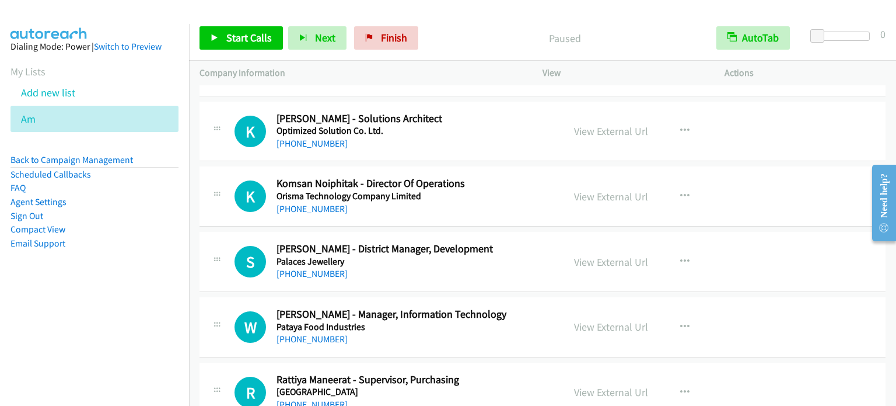
scroll to position [6129, 0]
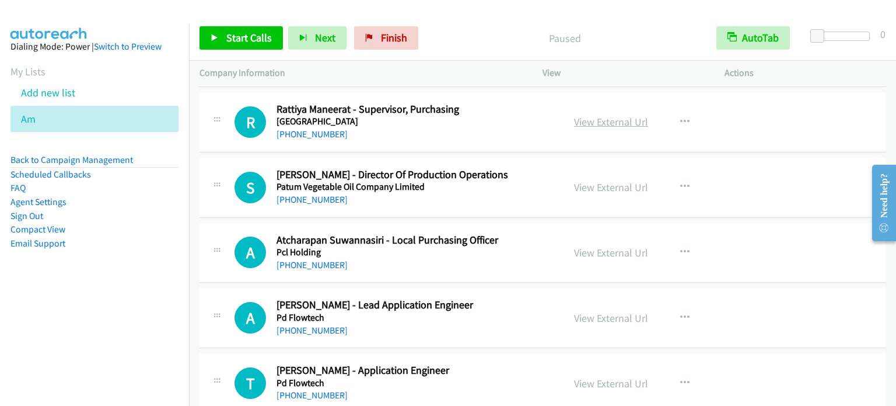
click at [615, 115] on link "View External Url" at bounding box center [611, 121] width 74 height 13
click at [264, 36] on span "Start Calls" at bounding box center [249, 37] width 46 height 13
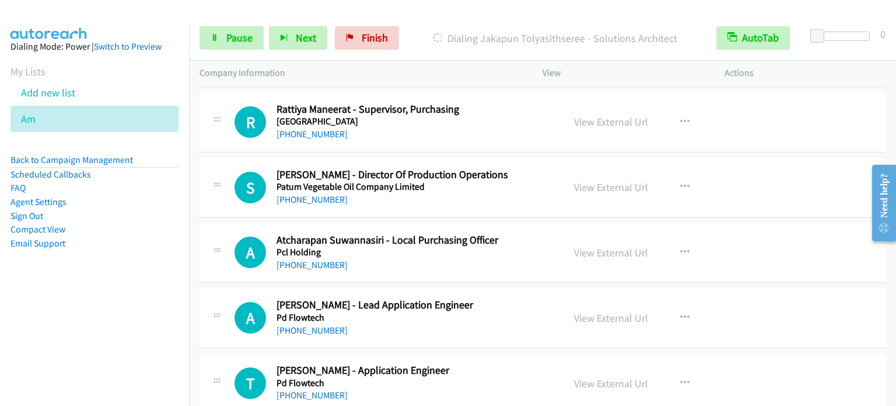
click at [163, 278] on aside "Dialing Mode: Power | Switch to Preview My Lists Add new list Am Back to Campai…" at bounding box center [94, 163] width 189 height 279
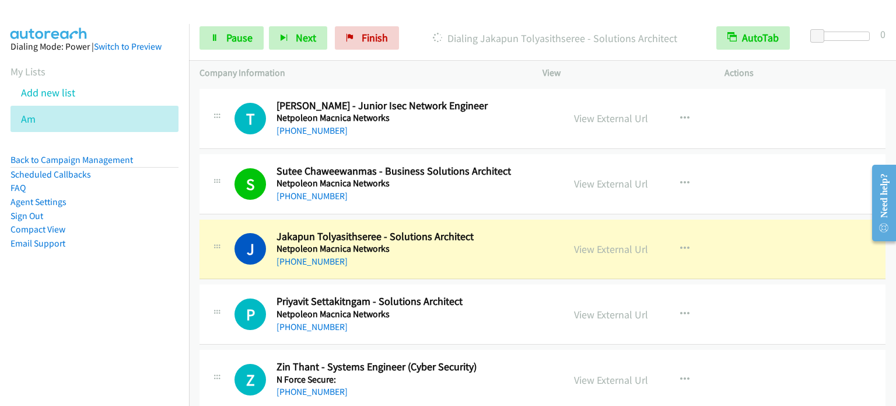
scroll to position [5137, 0]
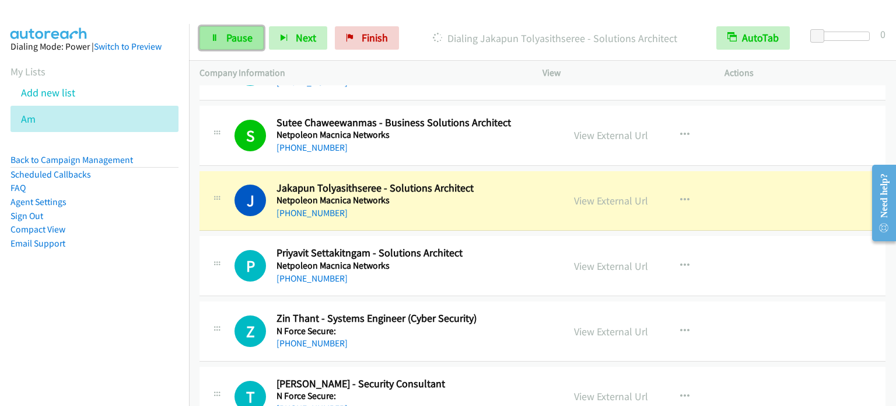
click at [236, 34] on span "Pause" at bounding box center [239, 37] width 26 height 13
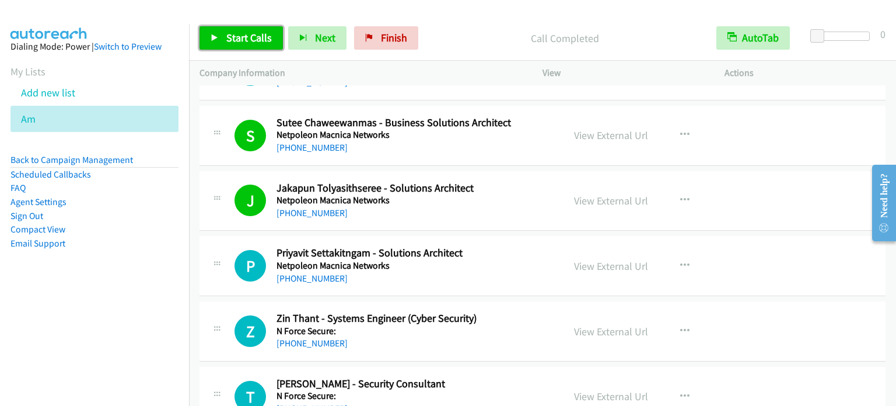
click at [247, 31] on span "Start Calls" at bounding box center [249, 37] width 46 height 13
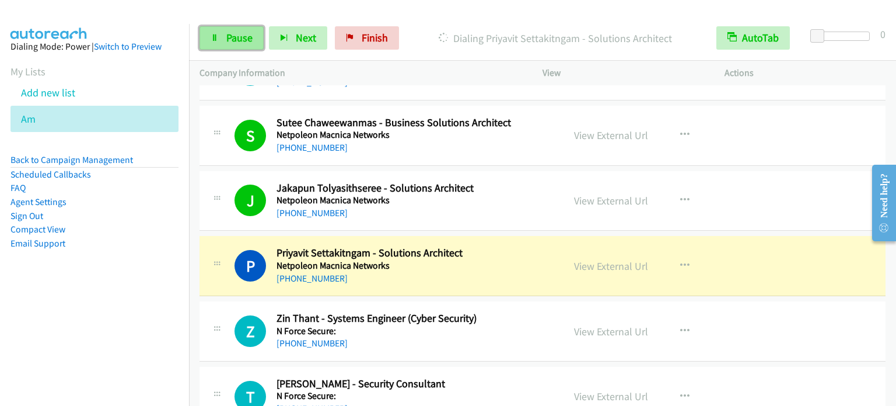
click at [238, 37] on span "Pause" at bounding box center [239, 37] width 26 height 13
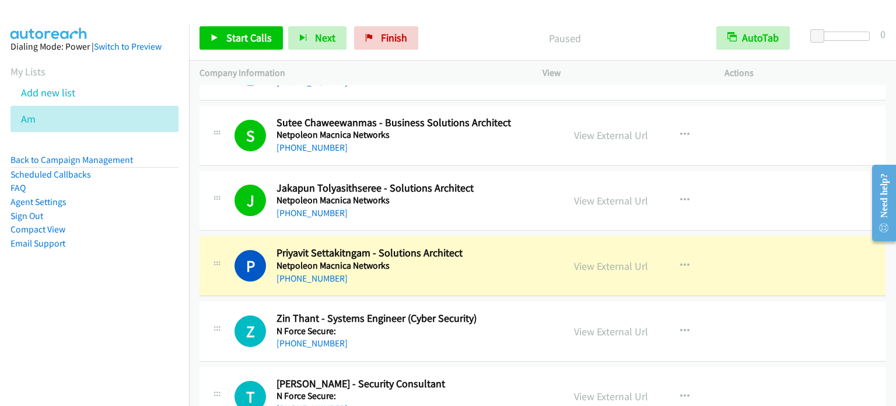
click at [70, 305] on nav "Dialing Mode: Power | Switch to Preview My Lists Add new list Am Back to Campai…" at bounding box center [95, 227] width 190 height 406
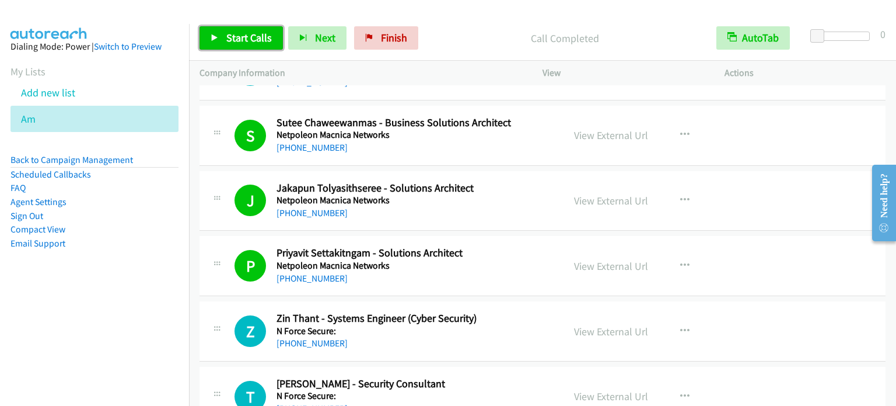
click at [243, 41] on span "Start Calls" at bounding box center [249, 37] width 46 height 13
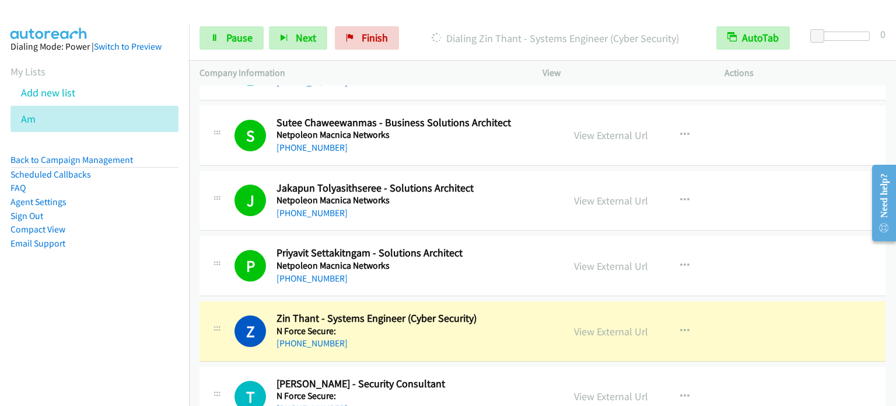
click at [123, 287] on aside "Dialing Mode: Power | Switch to Preview My Lists Add new list Am Back to Campai…" at bounding box center [94, 163] width 189 height 279
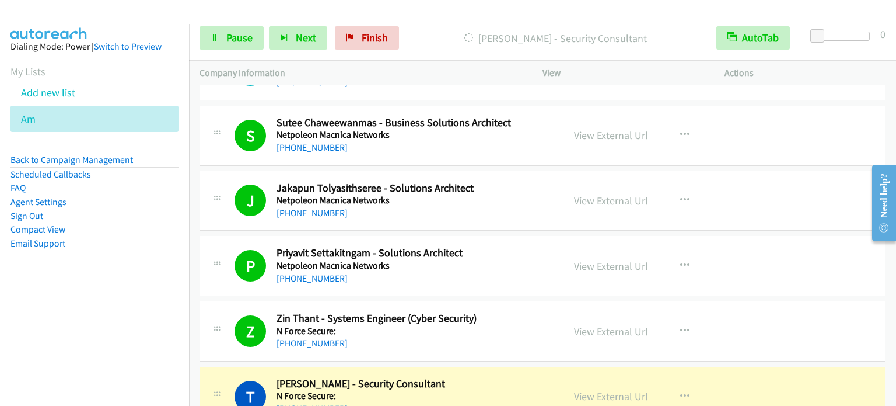
click at [92, 284] on aside "Dialing Mode: Power | Switch to Preview My Lists Add new list Am Back to Campai…" at bounding box center [94, 163] width 189 height 279
click at [247, 37] on span "Pause" at bounding box center [239, 37] width 26 height 13
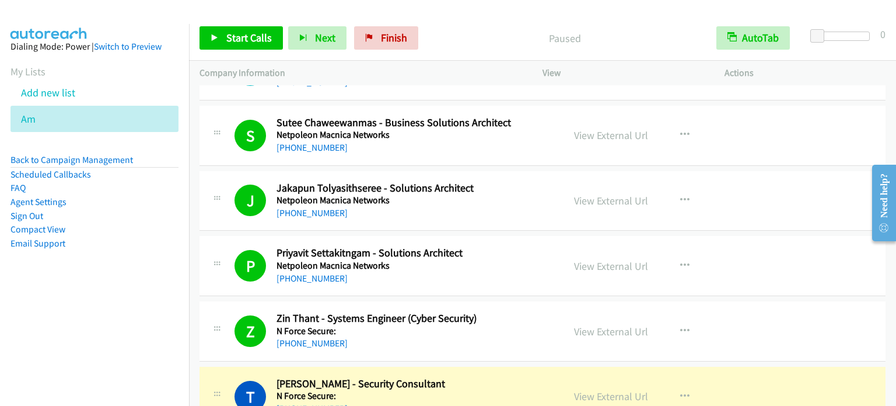
click at [129, 282] on aside "Dialing Mode: Power | Switch to Preview My Lists Add new list Am Back to Campai…" at bounding box center [94, 163] width 189 height 279
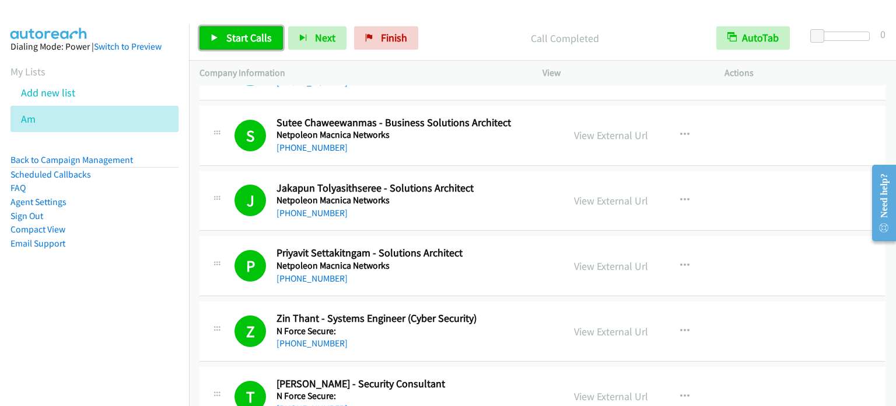
click at [267, 34] on span "Start Calls" at bounding box center [249, 37] width 46 height 13
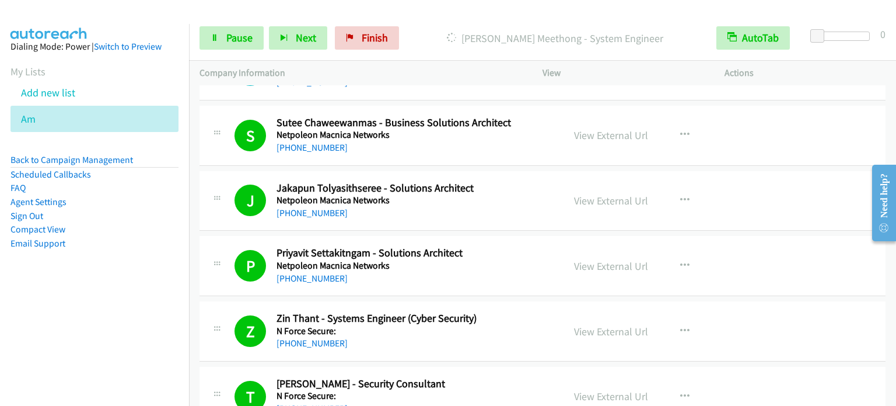
drag, startPoint x: 160, startPoint y: 215, endPoint x: 231, endPoint y: 64, distance: 166.8
click at [160, 215] on li "Sign Out" at bounding box center [95, 216] width 168 height 14
click at [236, 44] on link "Pause" at bounding box center [232, 37] width 64 height 23
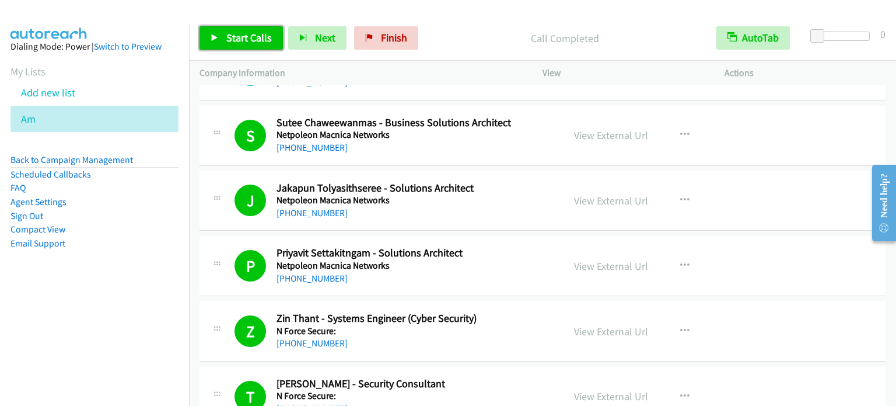
click at [259, 32] on span "Start Calls" at bounding box center [249, 37] width 46 height 13
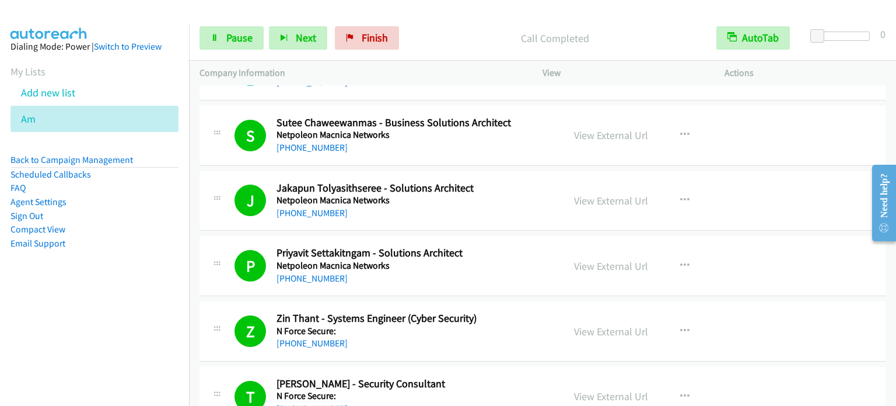
click at [113, 317] on nav "Dialing Mode: Power | Switch to Preview My Lists Add new list Am Back to Campai…" at bounding box center [95, 227] width 190 height 406
drag, startPoint x: 144, startPoint y: 245, endPoint x: 332, endPoint y: 23, distance: 291.1
click at [147, 240] on li "Email Support" at bounding box center [95, 243] width 168 height 14
click at [230, 34] on span "Pause" at bounding box center [239, 37] width 26 height 13
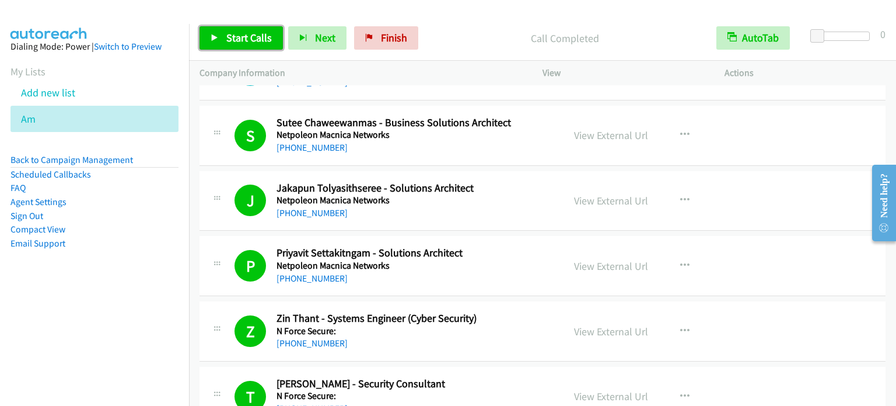
click at [250, 38] on span "Start Calls" at bounding box center [249, 37] width 46 height 13
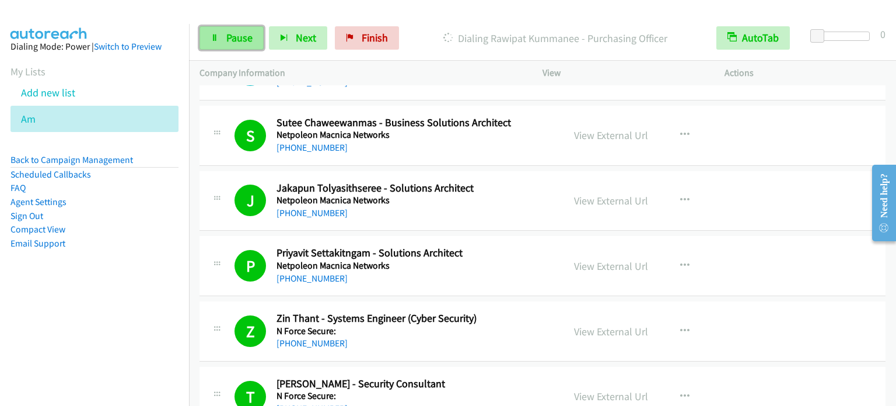
click at [240, 27] on link "Pause" at bounding box center [232, 37] width 64 height 23
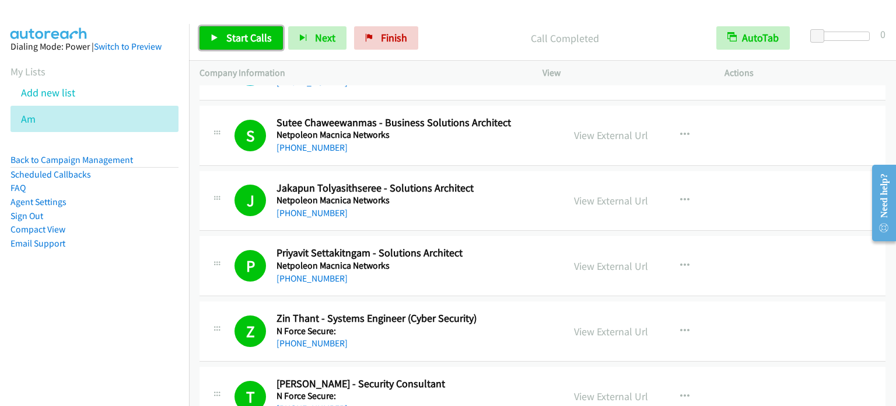
click at [259, 40] on span "Start Calls" at bounding box center [249, 37] width 46 height 13
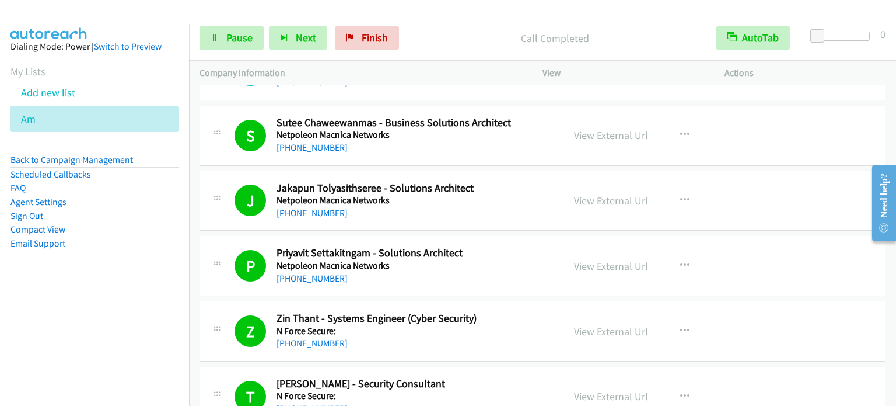
click at [143, 240] on li "Email Support" at bounding box center [95, 243] width 168 height 14
click at [253, 34] on link "Pause" at bounding box center [232, 37] width 64 height 23
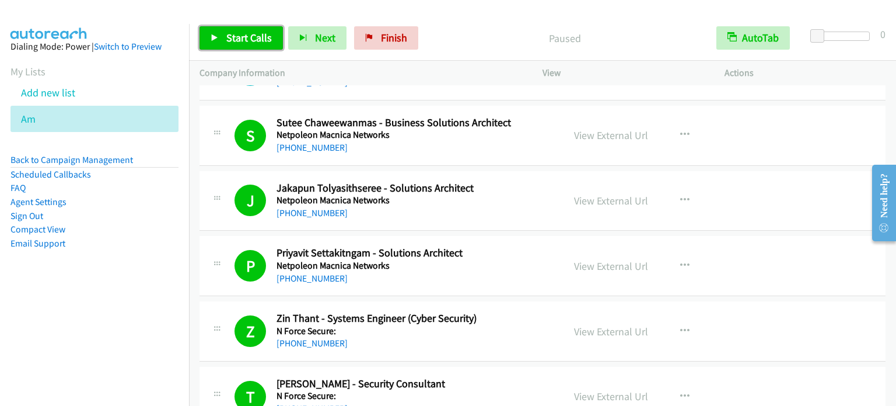
click at [240, 39] on span "Start Calls" at bounding box center [249, 37] width 46 height 13
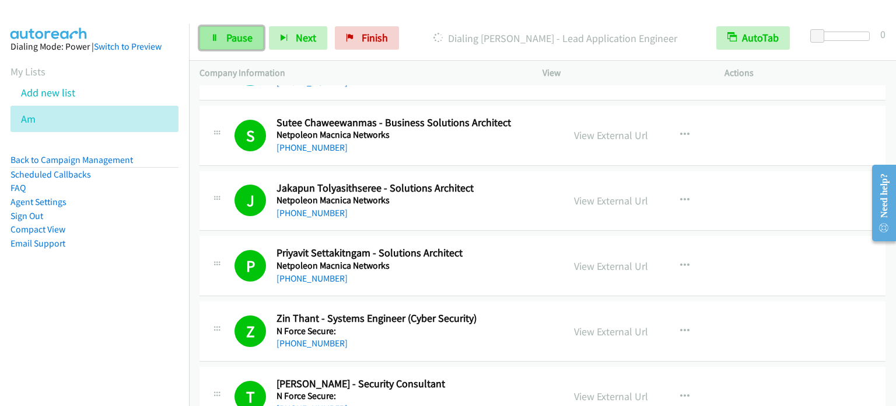
click at [229, 41] on span "Pause" at bounding box center [239, 37] width 26 height 13
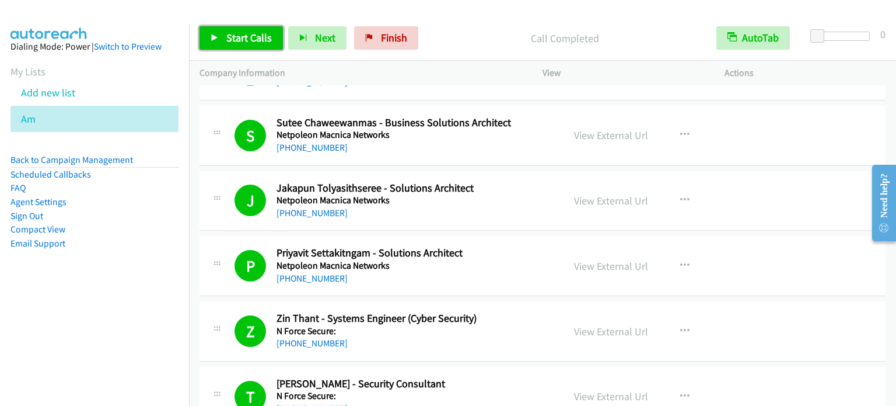
click at [243, 40] on span "Start Calls" at bounding box center [249, 37] width 46 height 13
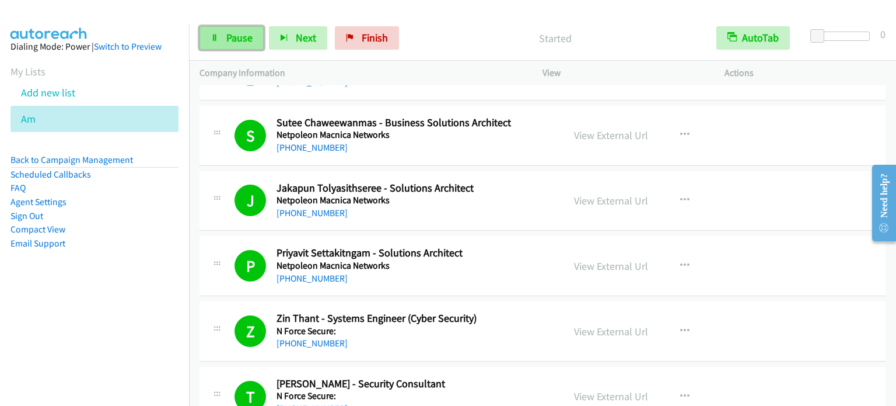
click at [241, 46] on link "Pause" at bounding box center [232, 37] width 64 height 23
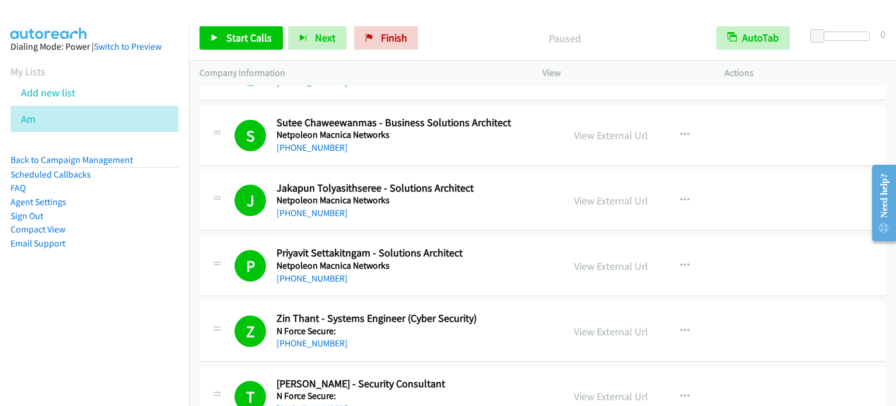
click at [154, 254] on aside "Dialing Mode: Power | Switch to Preview My Lists Add new list Am Back to Campai…" at bounding box center [94, 163] width 189 height 279
click at [156, 208] on ul "Back to Campaign Management Scheduled Callbacks FAQ Agent Settings Sign Out Com…" at bounding box center [95, 201] width 168 height 97
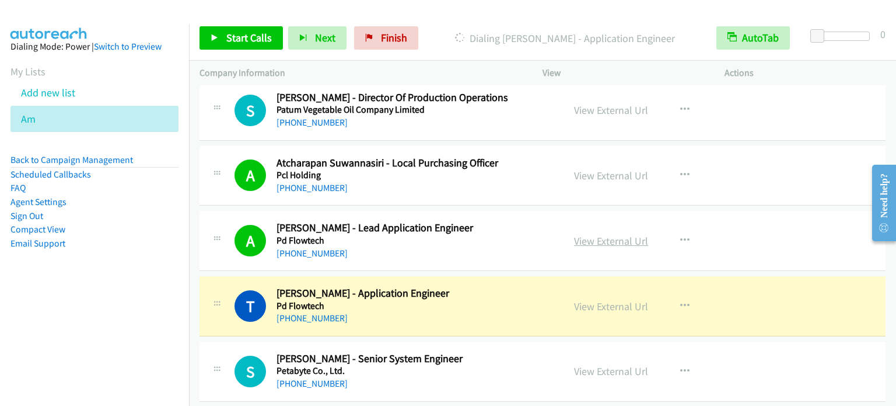
click at [623, 234] on link "View External Url" at bounding box center [611, 240] width 74 height 13
click at [394, 34] on span "Finish" at bounding box center [394, 37] width 26 height 13
